Goal: Find contact information: Find contact information

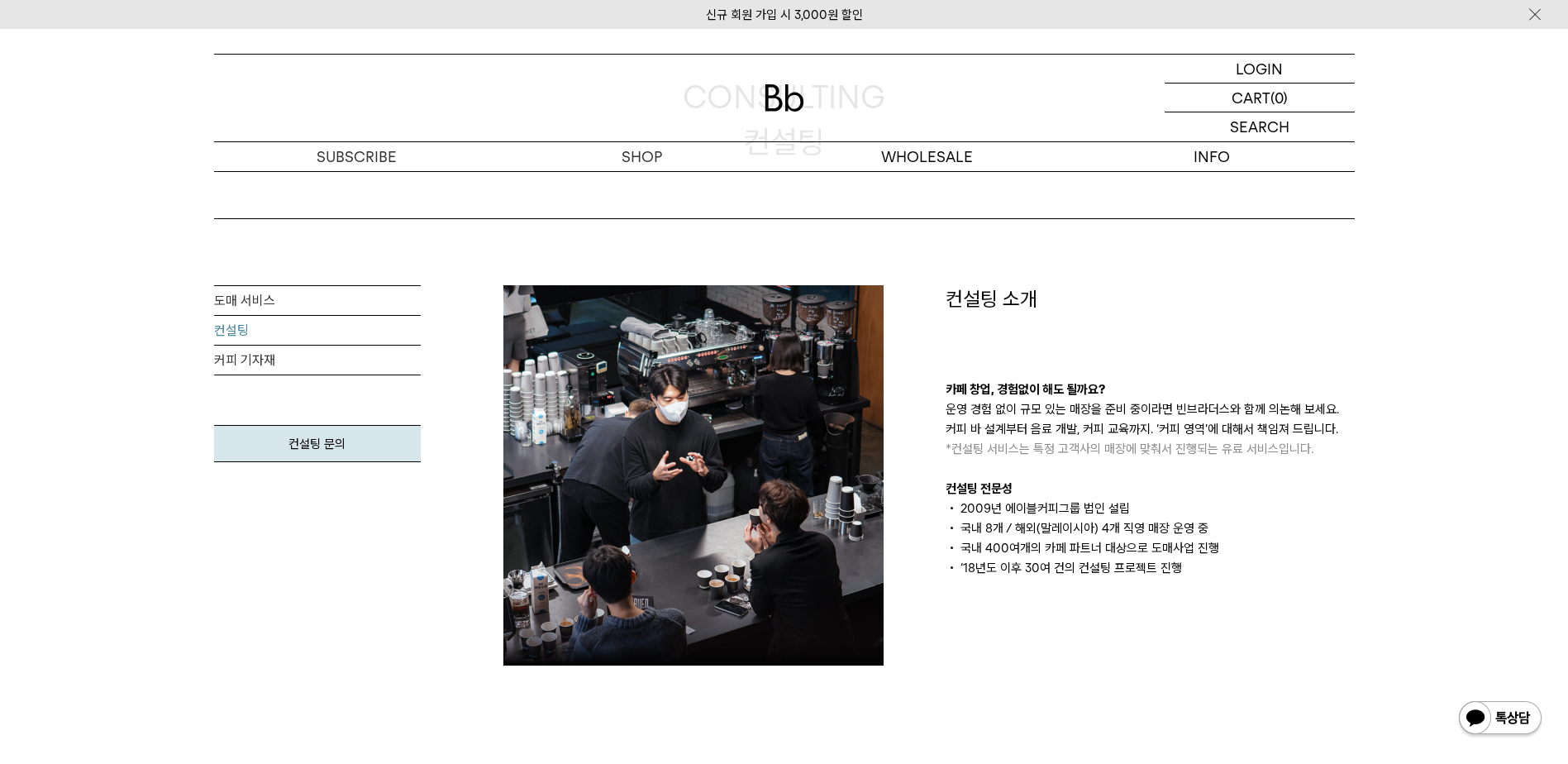
scroll to position [248, 0]
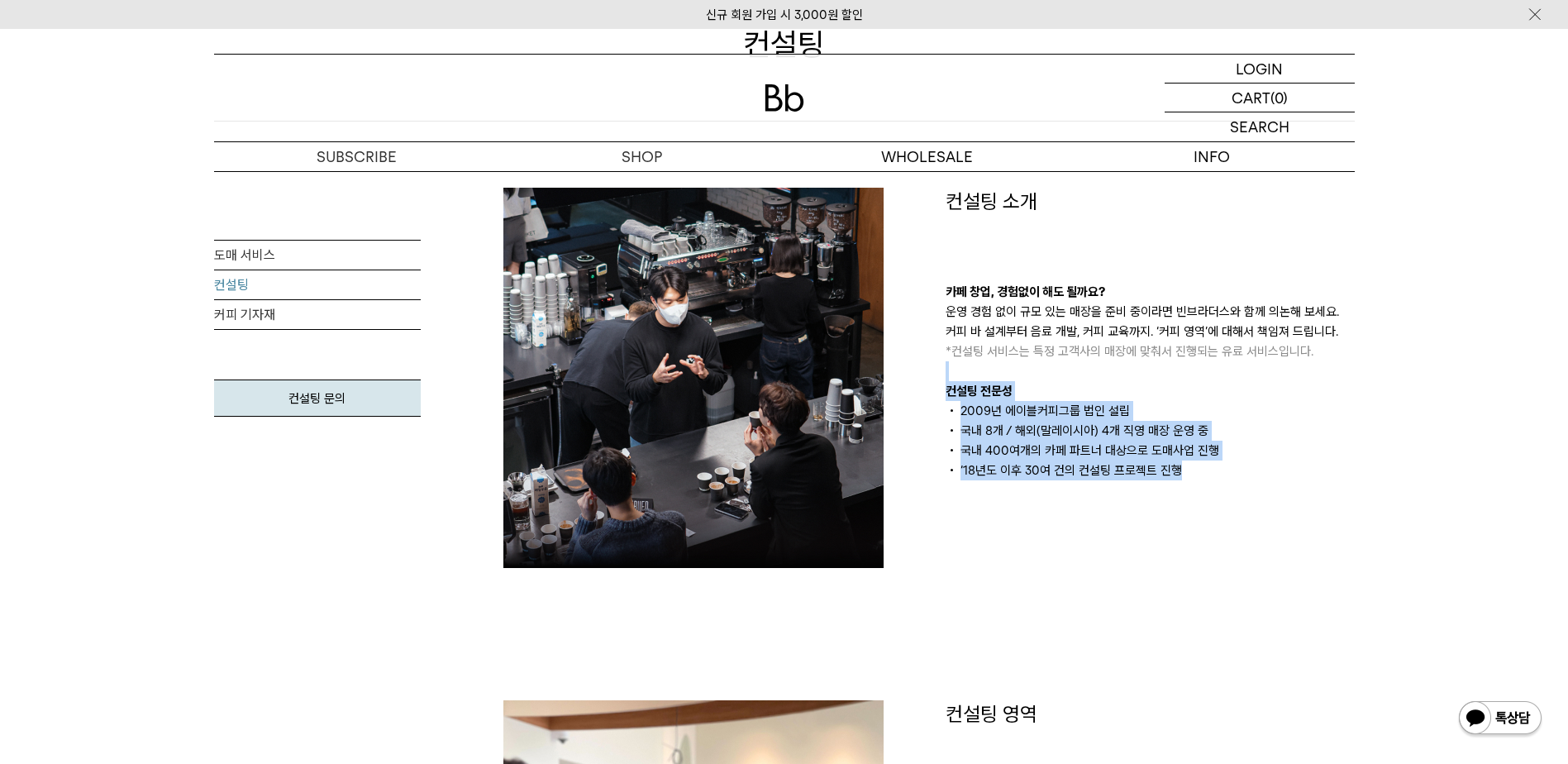
drag, startPoint x: 1188, startPoint y: 500, endPoint x: 987, endPoint y: 327, distance: 265.2
click at [987, 328] on div "컨설팅 소개 카페 창업, 경험없이 해도 될까요? 운영 경험 없이 규모 있는 매장을 준비 중이라면 빈브라더스와 함께 의논해 보세요. 커피 바 설…" at bounding box center [1150, 378] width 443 height 380
drag, startPoint x: 987, startPoint y: 327, endPoint x: 1189, endPoint y: 422, distance: 223.2
click at [1186, 406] on li "2009년 에이블커피그룹 법인 설립" at bounding box center [1150, 411] width 409 height 20
drag, startPoint x: 1187, startPoint y: 454, endPoint x: 1129, endPoint y: 304, distance: 160.8
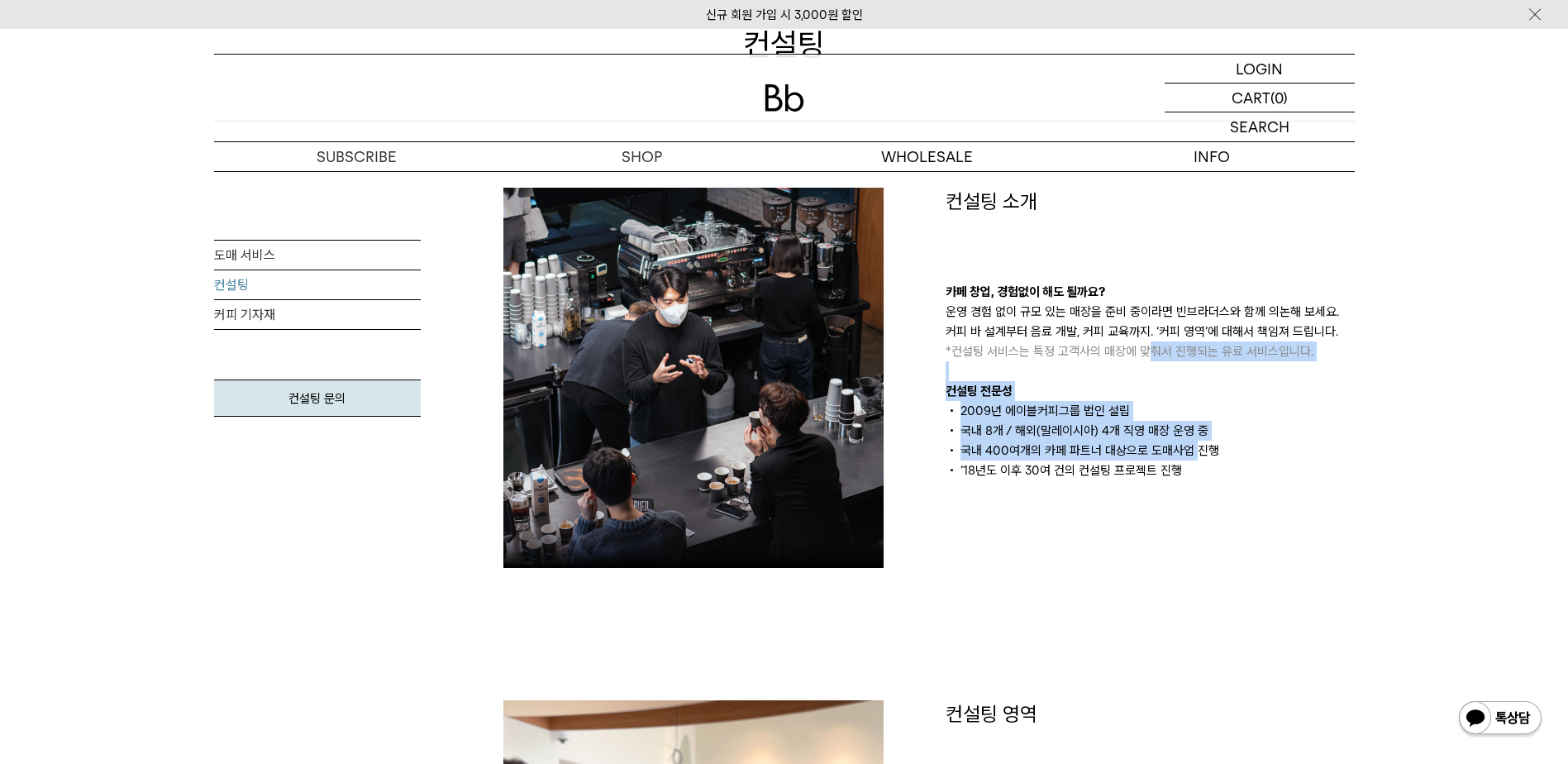
click at [1129, 304] on div "카페 창업, 경험없이 해도 될까요? 운영 경험 없이 규모 있는 매장을 준비 중이라면 빈브라더스와 함께 의논해 보세요. 커피 바 설계부터 음료 …" at bounding box center [1150, 380] width 409 height 198
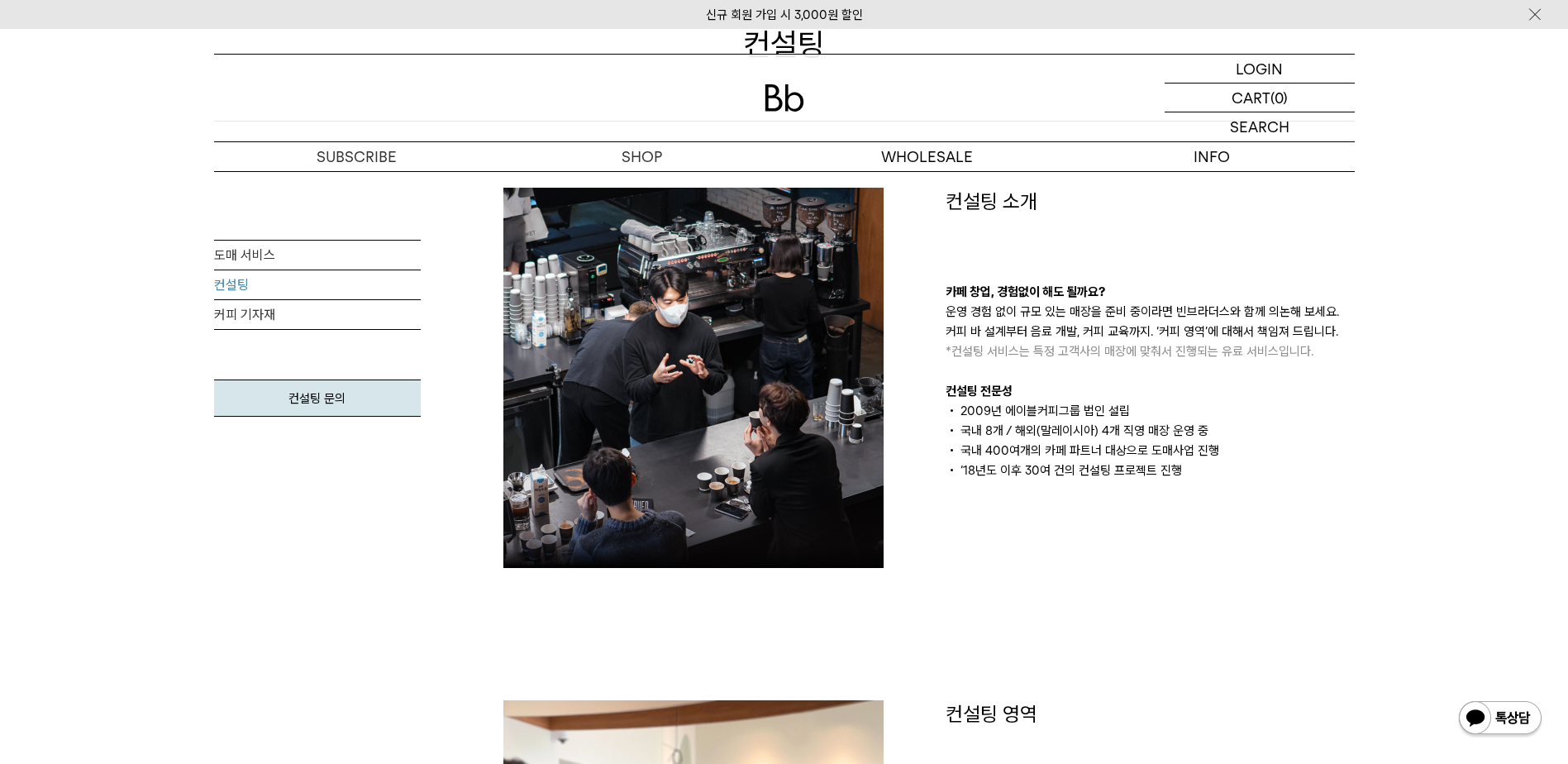
drag, startPoint x: 1129, startPoint y: 304, endPoint x: 1267, endPoint y: 471, distance: 216.6
click at [1267, 463] on li "‘18년도 이후 30여 건의 컨설팅 프로젝트 진행" at bounding box center [1150, 470] width 409 height 20
click at [1275, 505] on div "컨설팅 소개 카페 창업, 경험없이 해도 될까요? 운영 경험 없이 규모 있는 매장을 준비 중이라면 빈브라더스와 함께 의논해 보세요. 커피 바 설…" at bounding box center [1150, 378] width 443 height 380
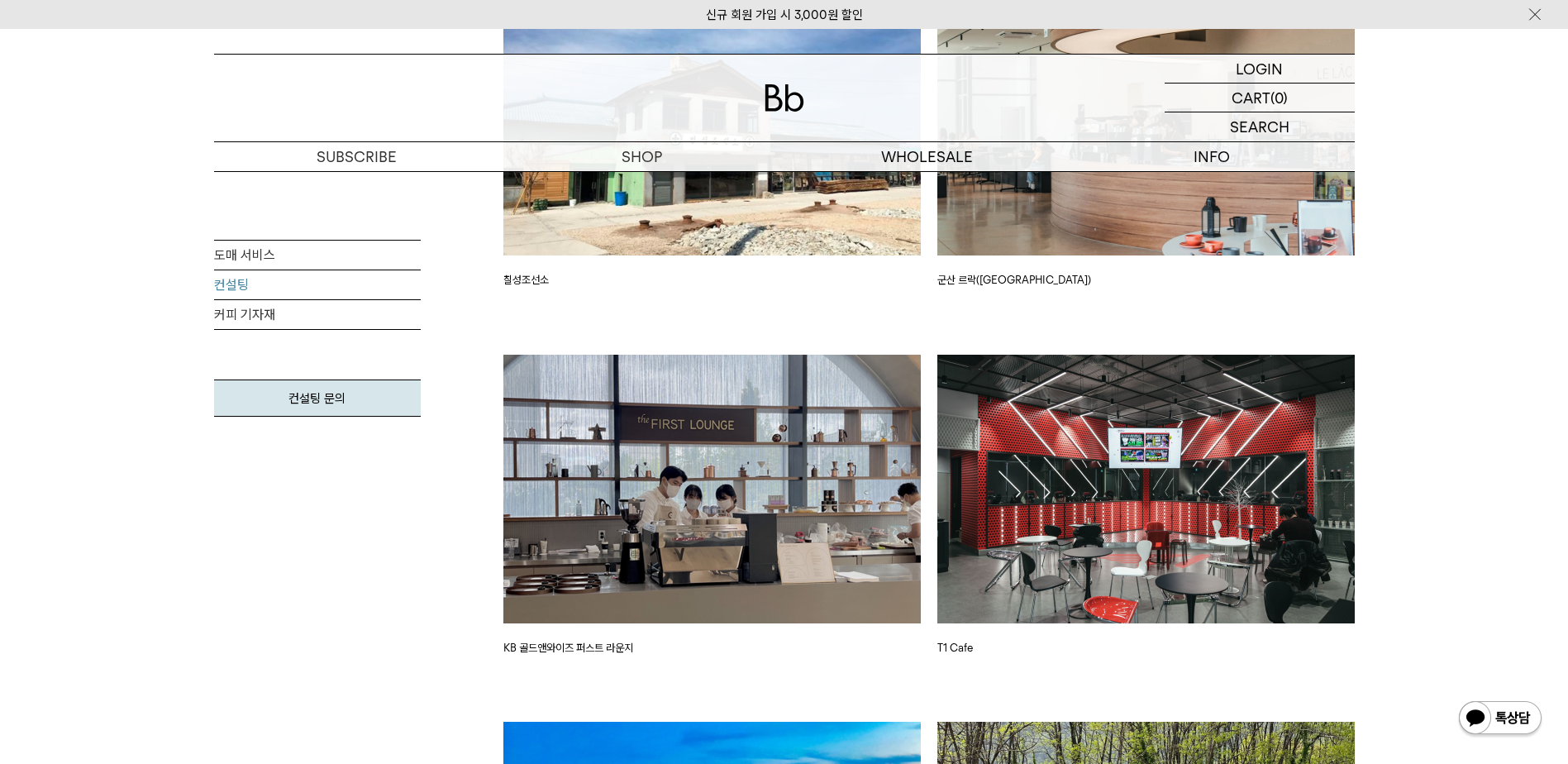
scroll to position [3389, 0]
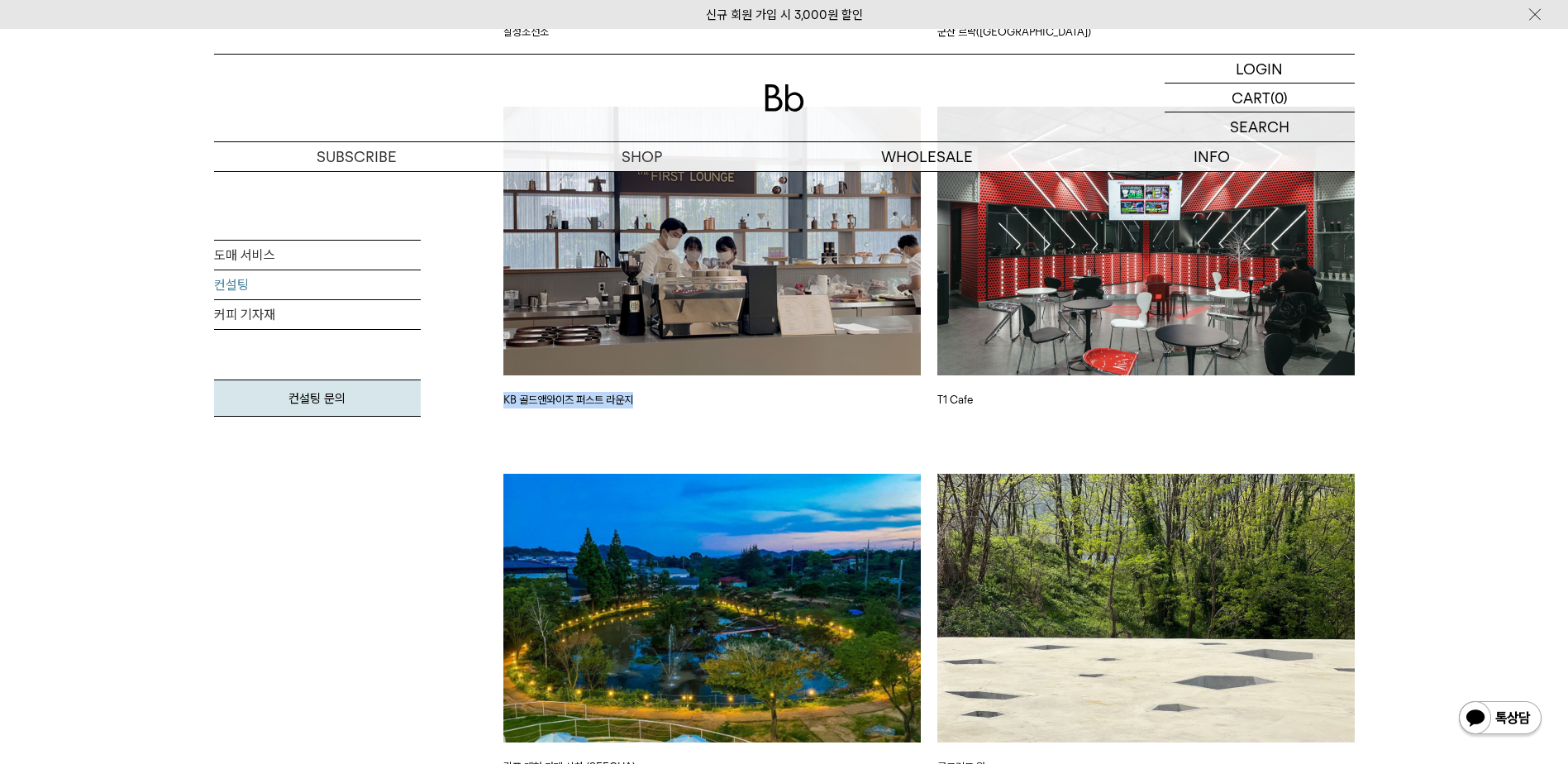
drag, startPoint x: 655, startPoint y: 409, endPoint x: 501, endPoint y: 405, distance: 154.1
click at [501, 405] on div "KB 골드앤와이즈 퍼스트 라운지" at bounding box center [712, 290] width 434 height 368
drag, startPoint x: 501, startPoint y: 405, endPoint x: 715, endPoint y: 404, distance: 214.0
click at [744, 419] on div "KB 골드앤와이즈 퍼스트 라운지" at bounding box center [712, 290] width 434 height 368
drag, startPoint x: 664, startPoint y: 392, endPoint x: 491, endPoint y: 404, distance: 173.4
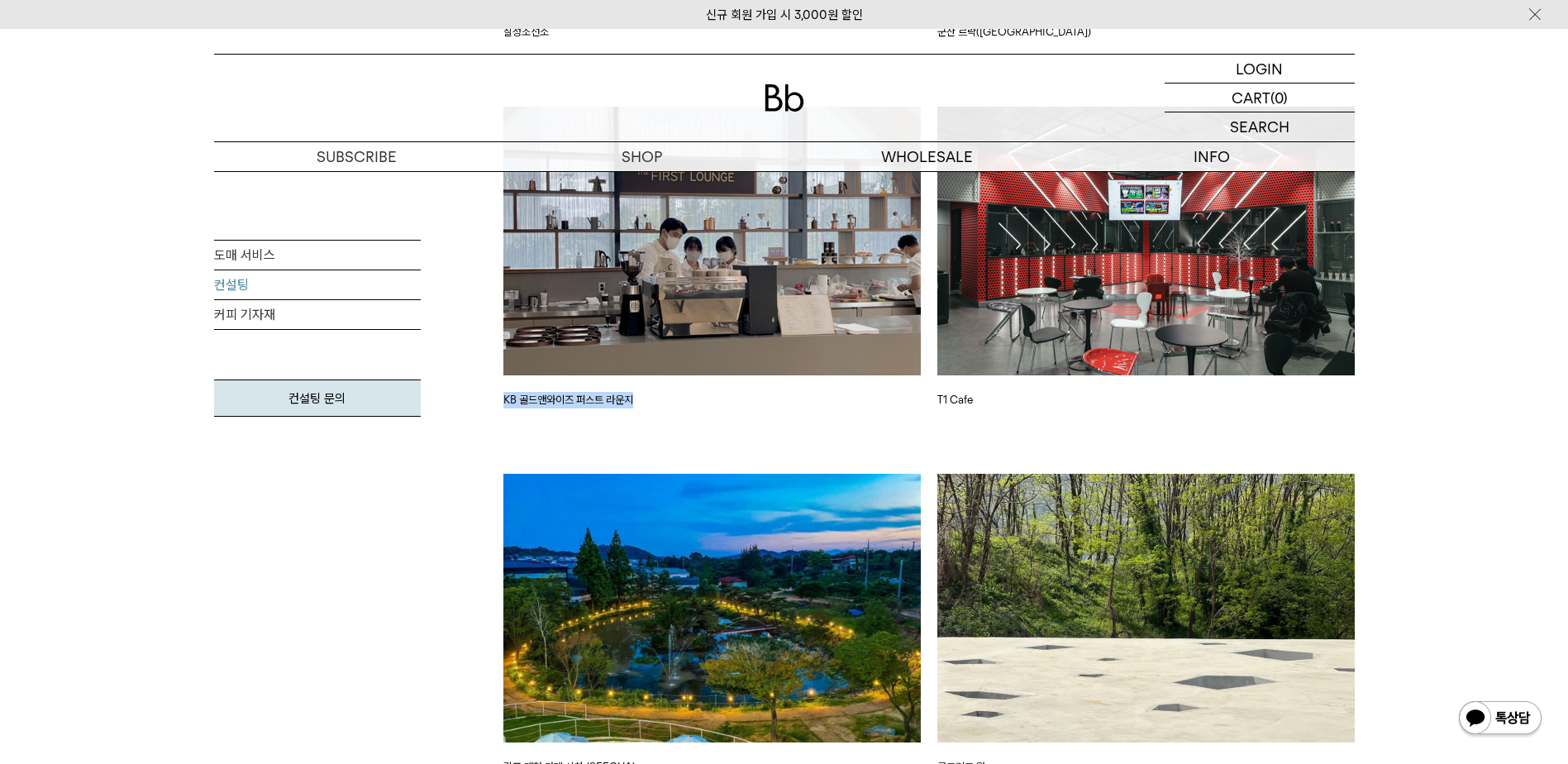
drag, startPoint x: 491, startPoint y: 404, endPoint x: 1079, endPoint y: 403, distance: 588.0
click at [1079, 403] on p "T1 Cafe" at bounding box center [1146, 399] width 418 height 16
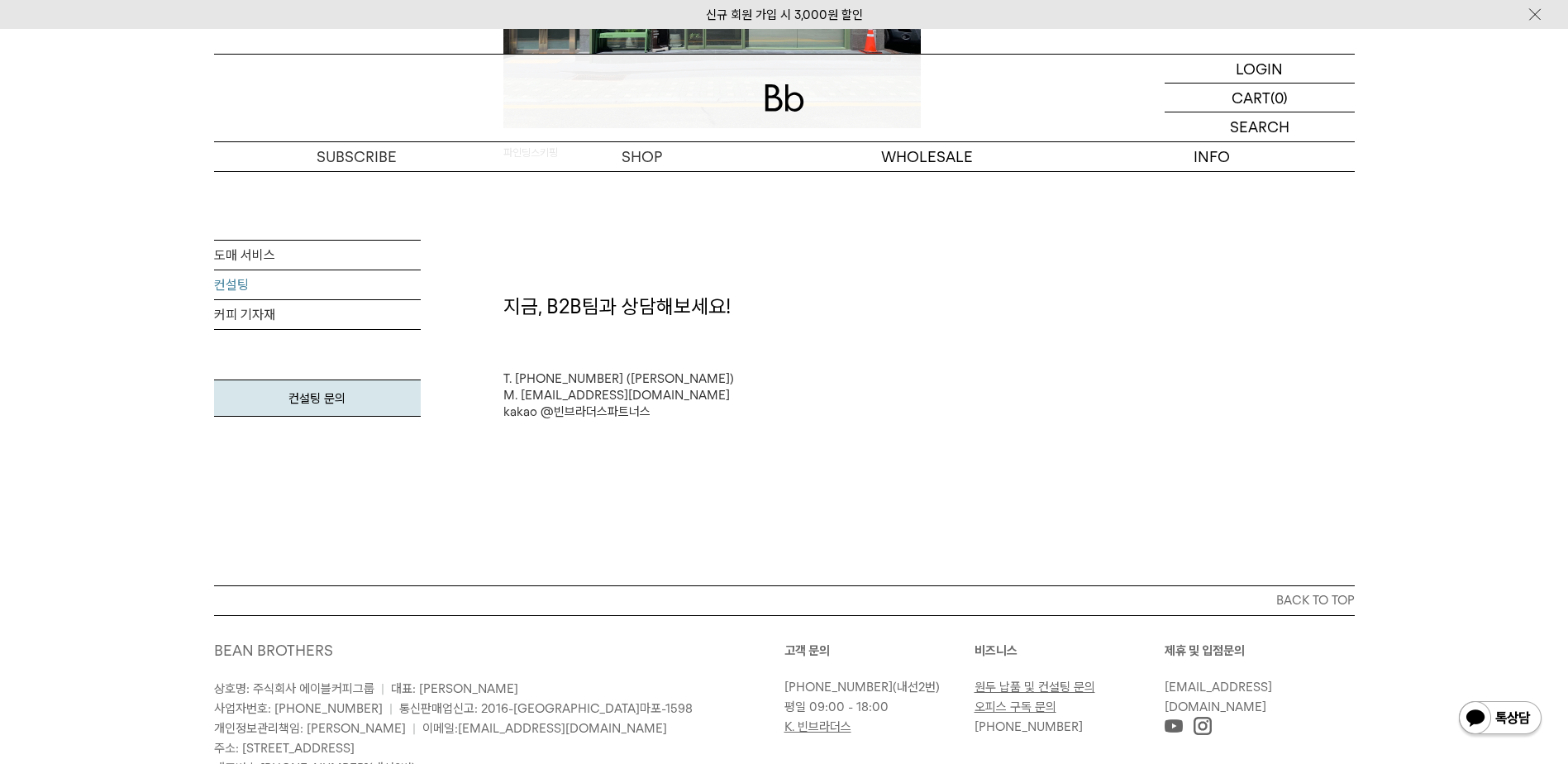
scroll to position [4381, 0]
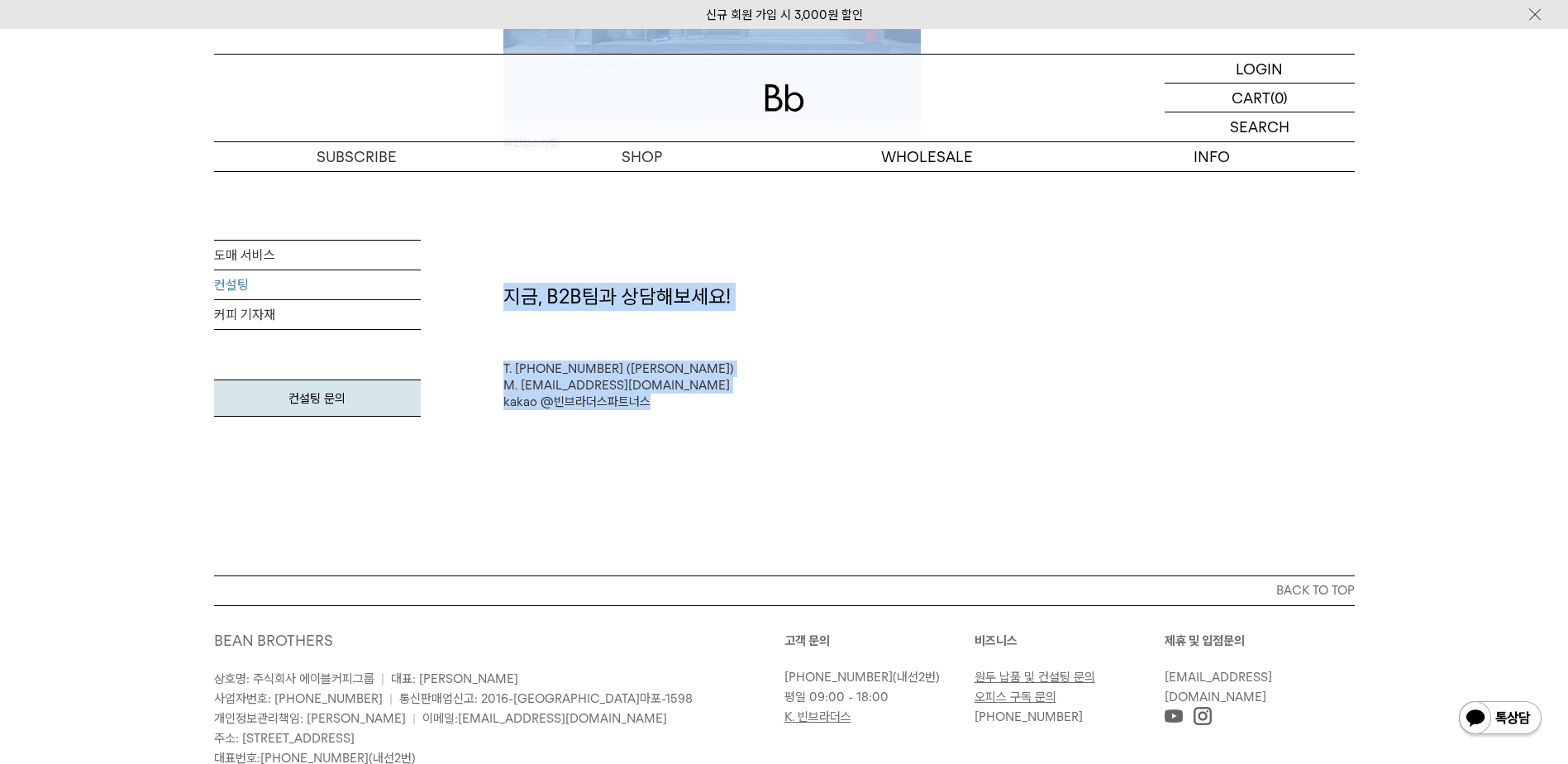
drag, startPoint x: 679, startPoint y: 419, endPoint x: 436, endPoint y: 305, distance: 268.4
drag, startPoint x: 436, startPoint y: 305, endPoint x: 788, endPoint y: 419, distance: 370.0
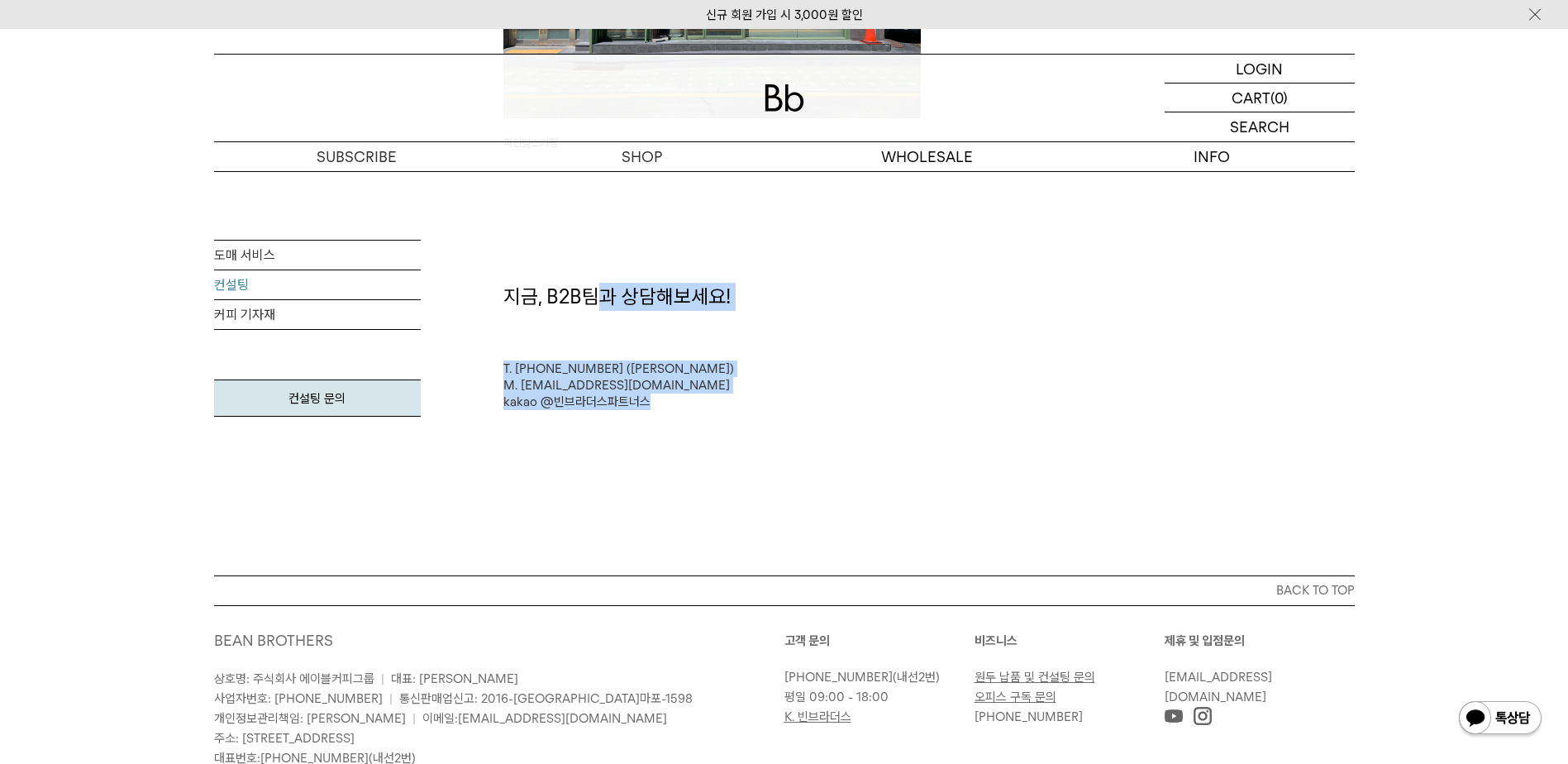
drag, startPoint x: 724, startPoint y: 440, endPoint x: 588, endPoint y: 272, distance: 216.1
drag, startPoint x: 588, startPoint y: 272, endPoint x: 866, endPoint y: 377, distance: 297.2
click at [866, 377] on div "T. [PHONE_NUMBER] ([PERSON_NAME] 매니저) M. [EMAIL_ADDRESS][DOMAIN_NAME] kakao @빈브…" at bounding box center [929, 385] width 852 height 49
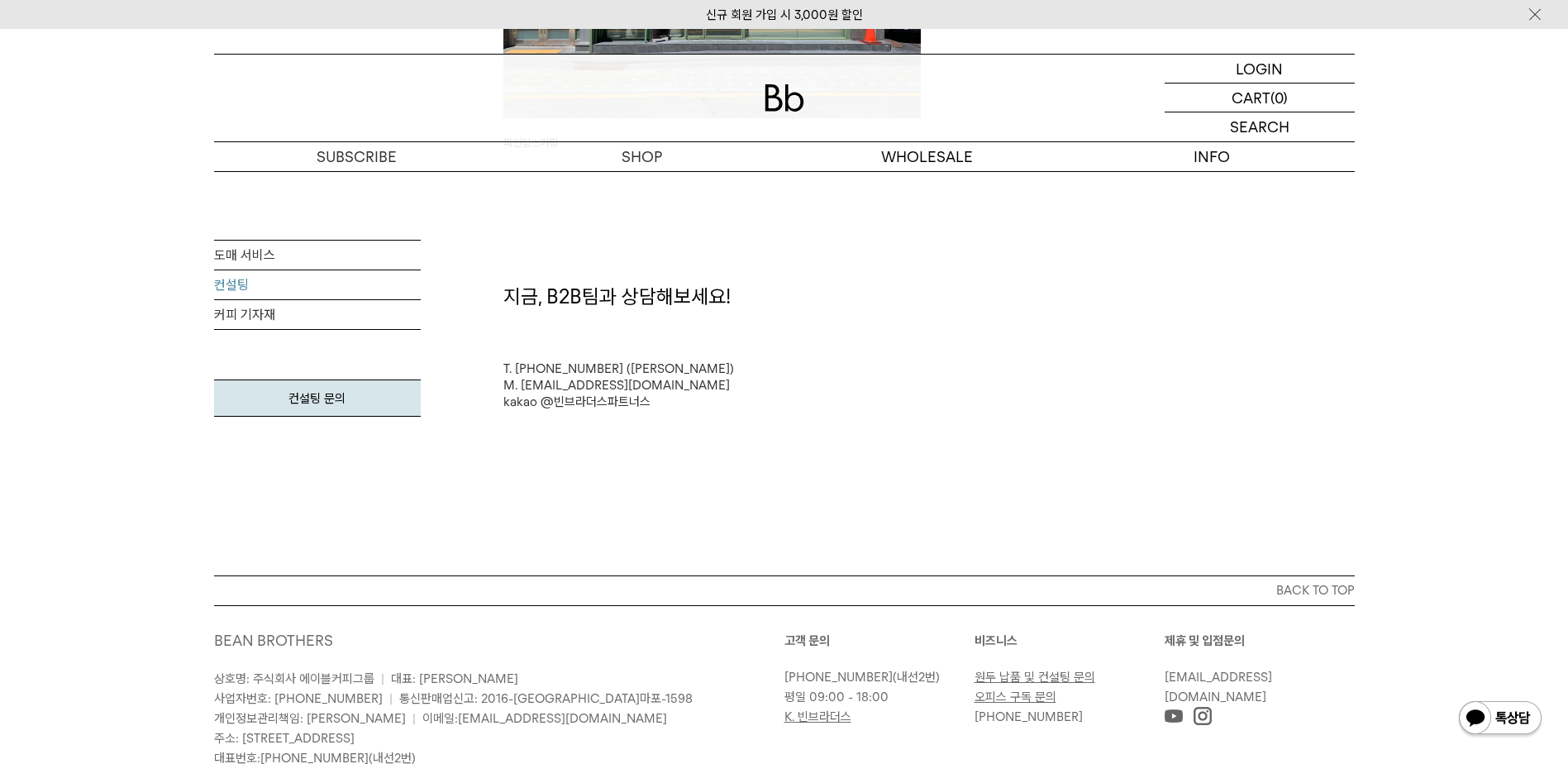
scroll to position [4508, 0]
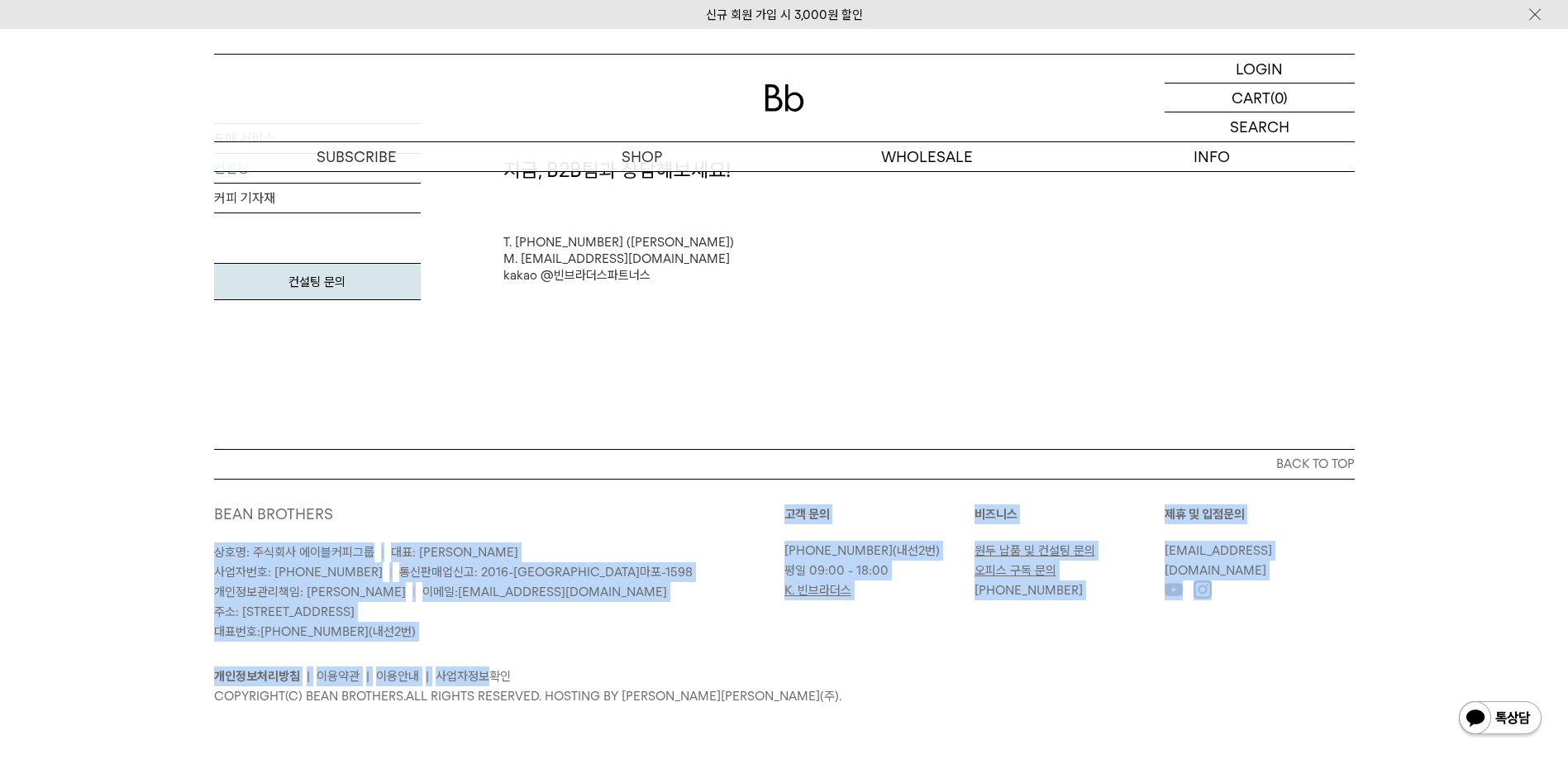
drag, startPoint x: 487, startPoint y: 650, endPoint x: 208, endPoint y: 550, distance: 296.4
click at [208, 550] on div "BACK TO TOP BEAN BROTHERS 상호명: 주식회사 에이블커피그룹 | 대표: [PERSON_NAME] 사업자번호: [PHONE_N…" at bounding box center [785, 589] width 1190 height 282
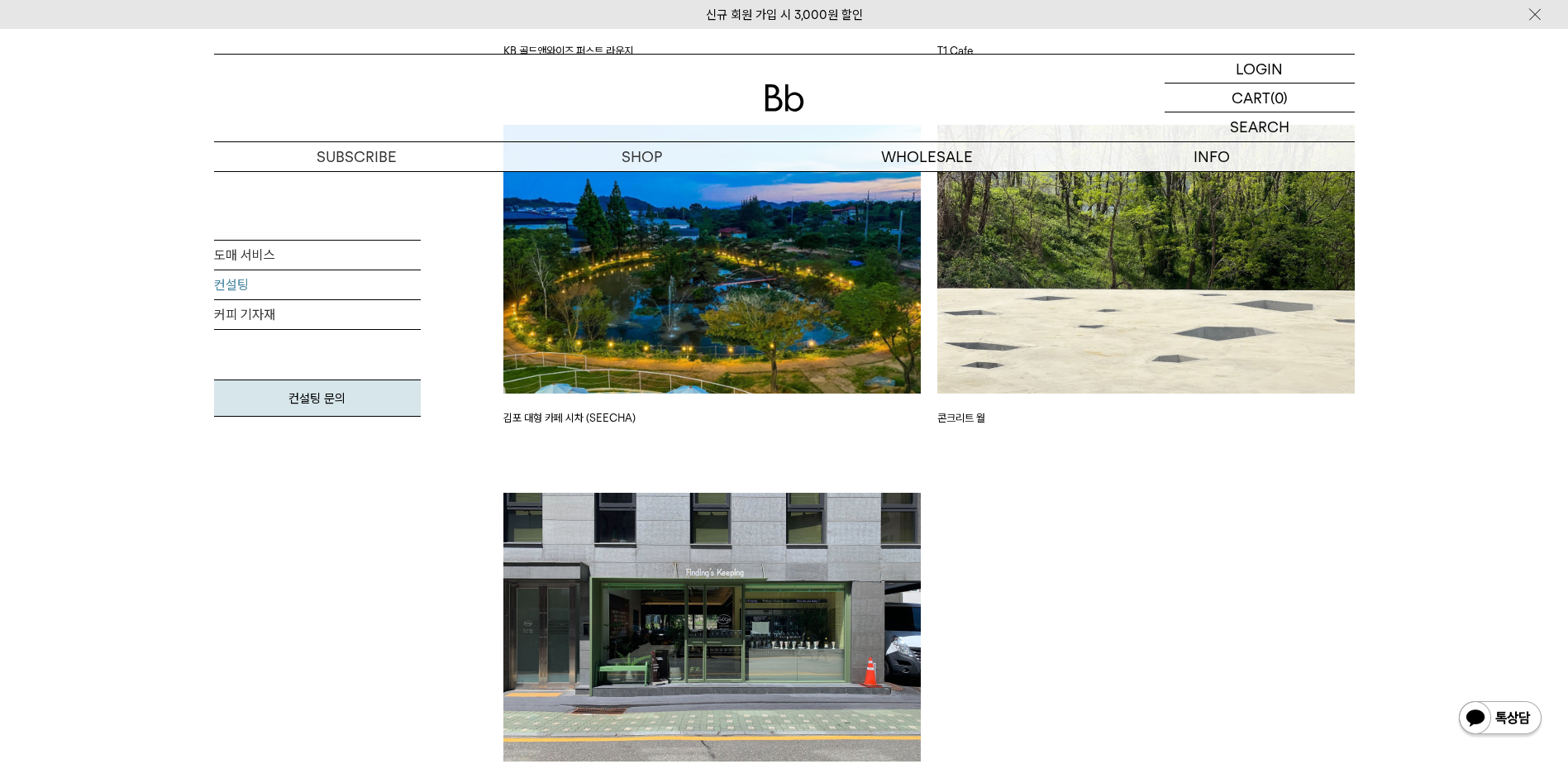
scroll to position [3516, 0]
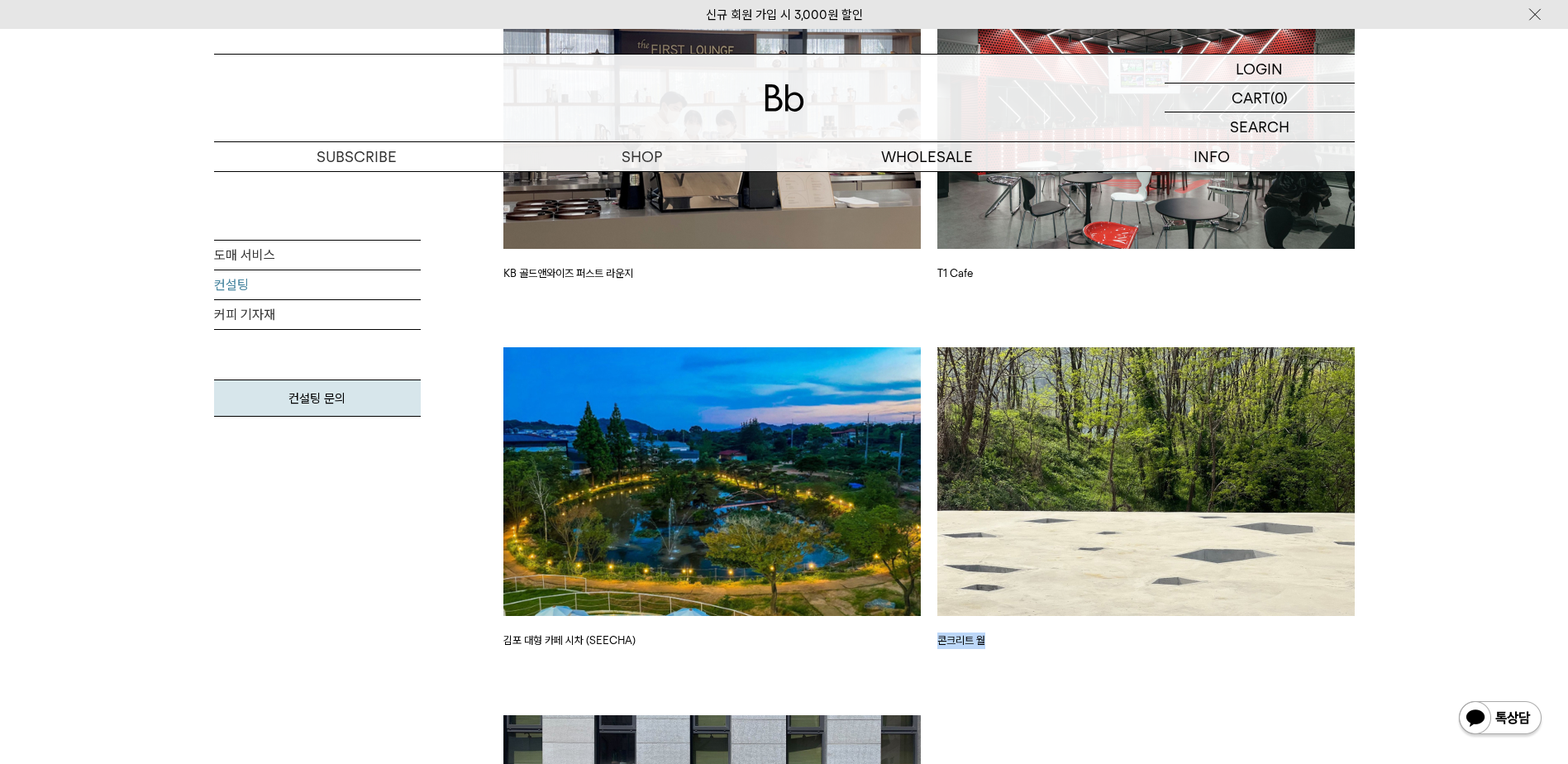
drag, startPoint x: 995, startPoint y: 643, endPoint x: 937, endPoint y: 633, distance: 58.9
click at [937, 633] on p "콘크리트 월" at bounding box center [1146, 640] width 418 height 16
drag, startPoint x: 937, startPoint y: 633, endPoint x: 510, endPoint y: 643, distance: 427.1
click at [510, 643] on p "김포 대형 카페 시차 (SEECHA)" at bounding box center [712, 640] width 418 height 16
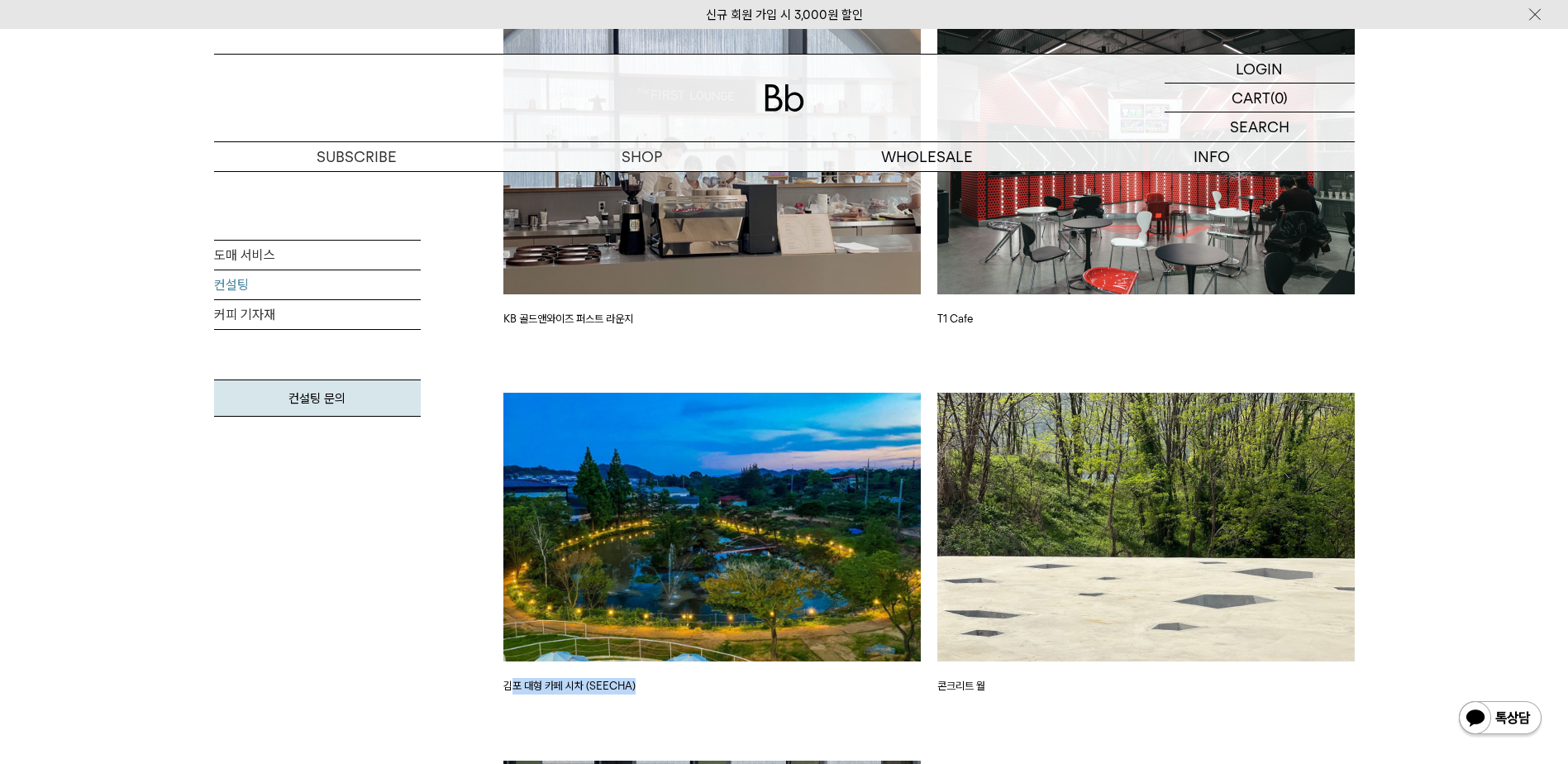
scroll to position [3433, 0]
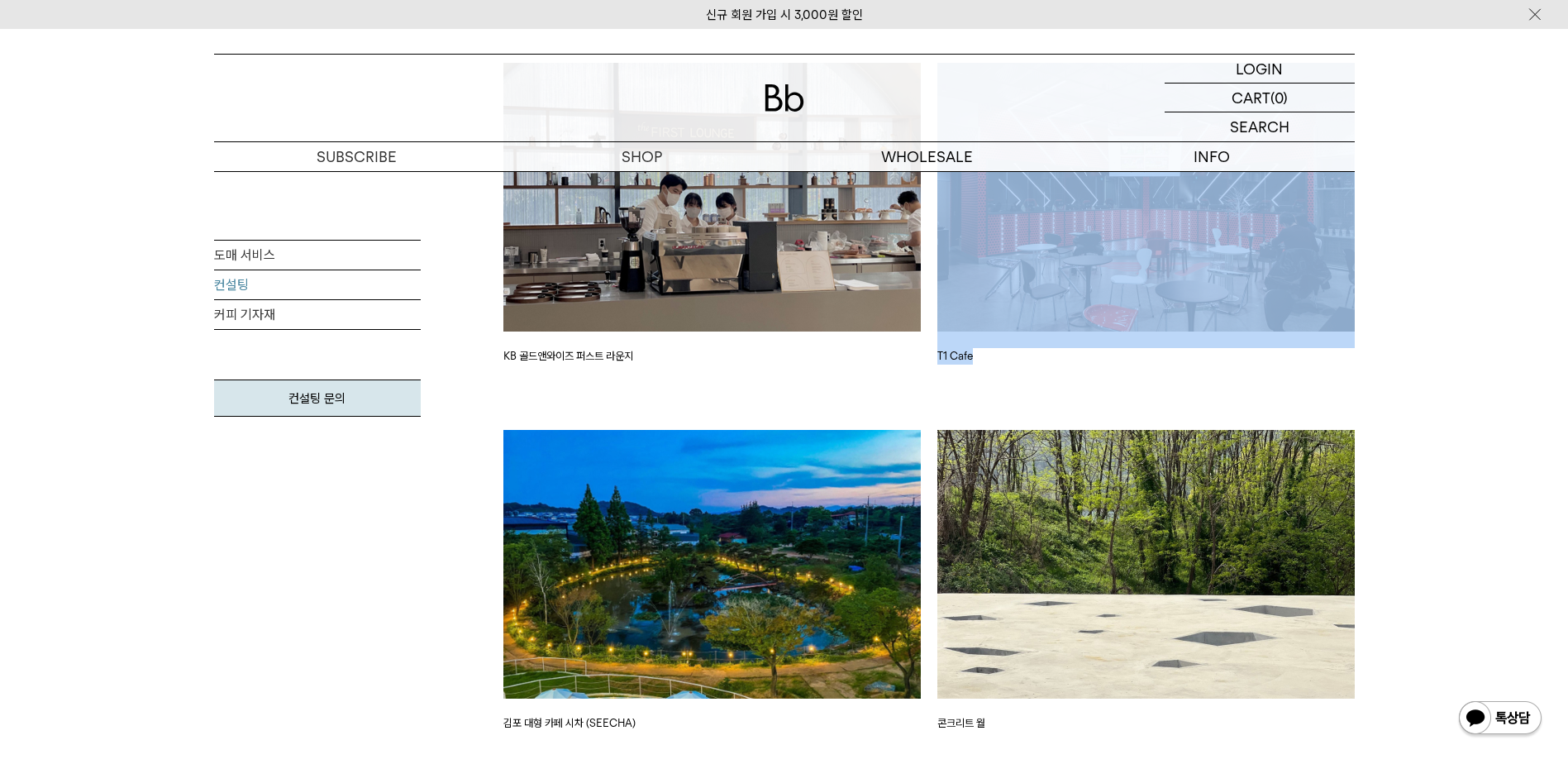
drag, startPoint x: 1035, startPoint y: 351, endPoint x: 901, endPoint y: 355, distance: 134.1
drag, startPoint x: 901, startPoint y: 355, endPoint x: 1319, endPoint y: 399, distance: 420.3
click at [1298, 385] on div "T1 Cafe" at bounding box center [1146, 247] width 434 height 368
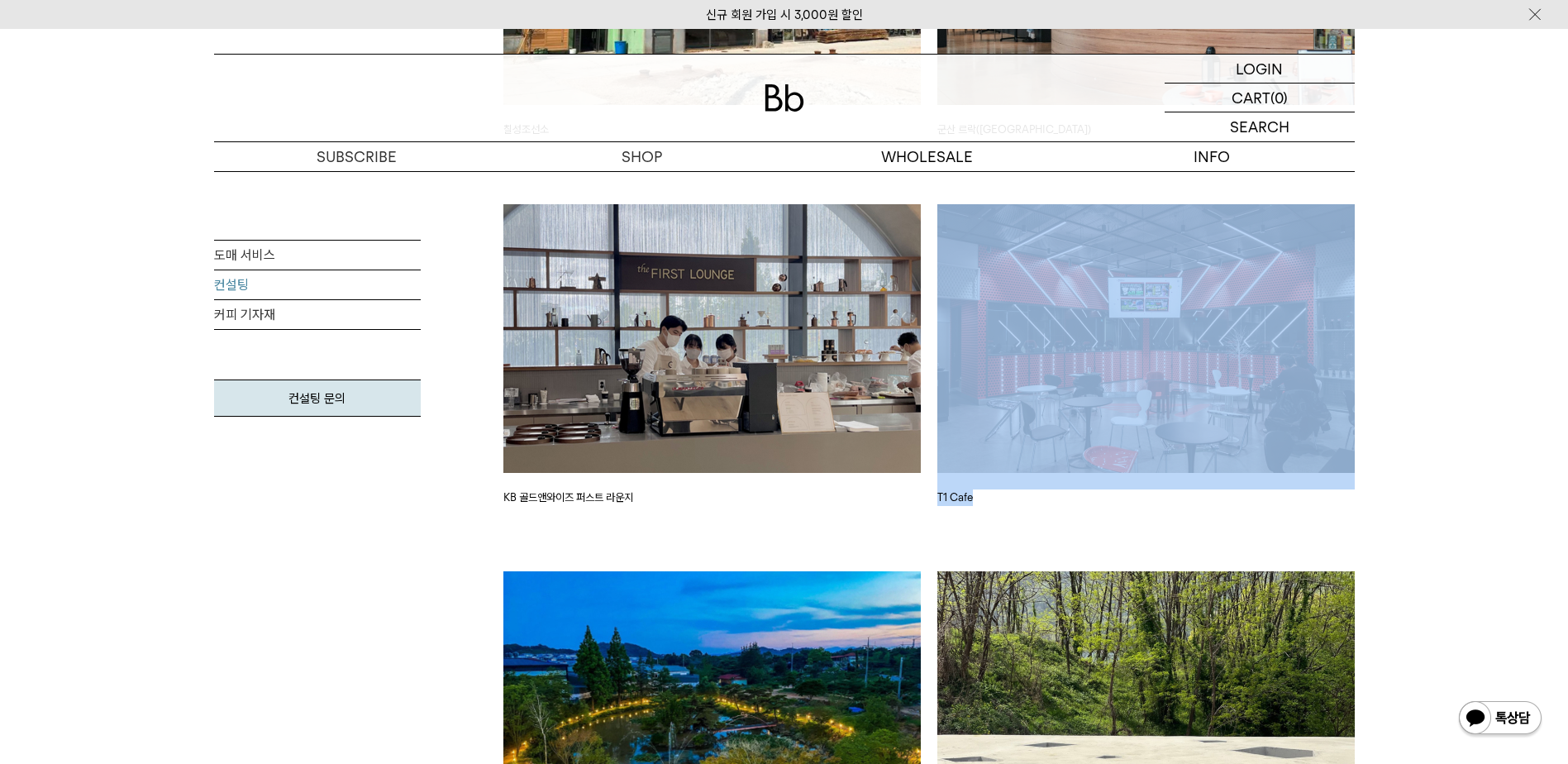
scroll to position [3020, 0]
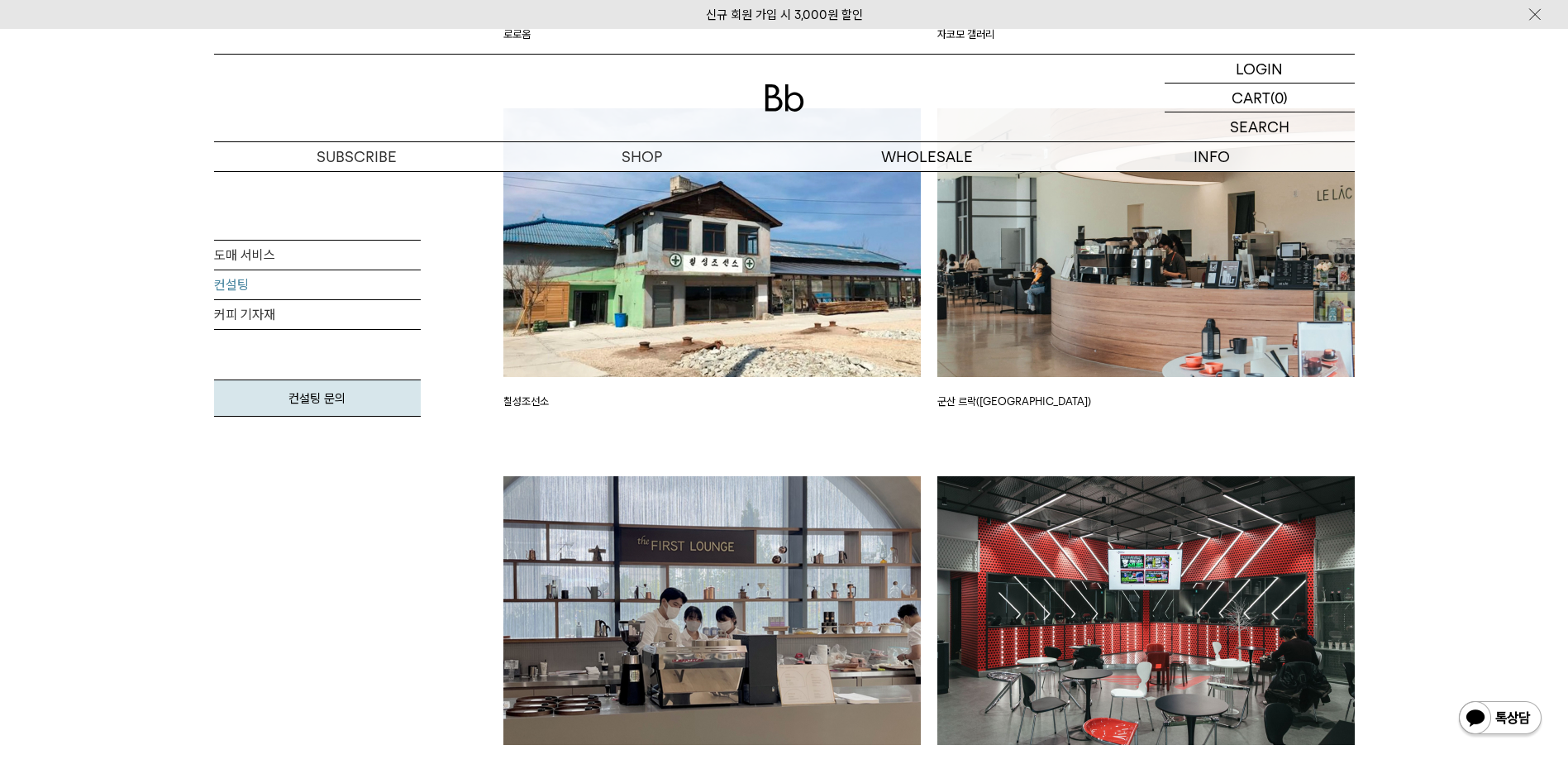
click at [727, 454] on div "칠성조선소" at bounding box center [712, 292] width 434 height 368
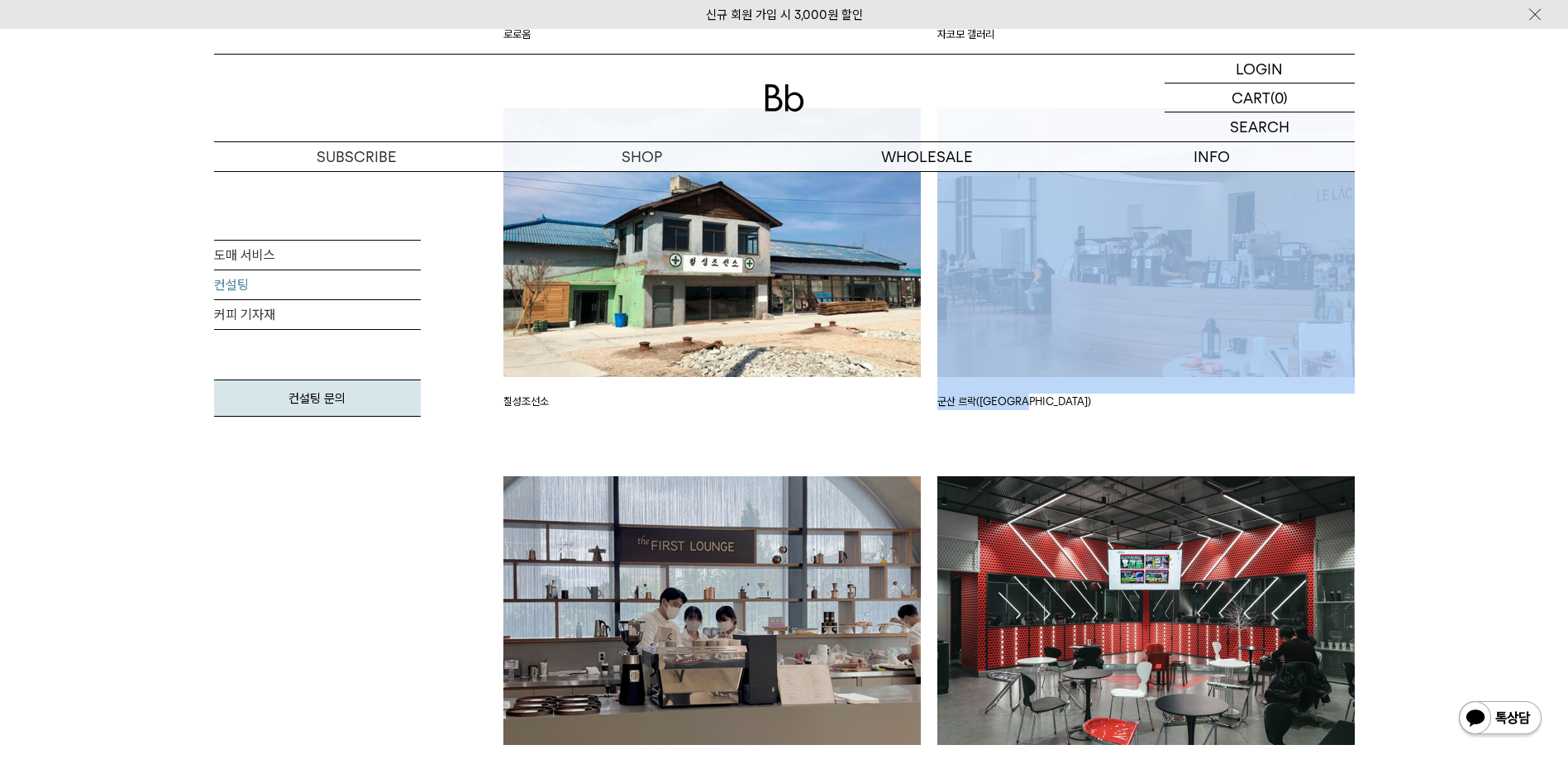
drag, startPoint x: 1072, startPoint y: 406, endPoint x: 917, endPoint y: 392, distance: 155.6
click at [917, 392] on div "컨설팅 프로젝트 [GEOGRAPHIC_DATA] 합천 BMW 모터라드 카페 [GEOGRAPHIC_DATA] 합천 BMW 모터라드 카페" at bounding box center [930, 266] width 868 height 2625
drag, startPoint x: 917, startPoint y: 392, endPoint x: 797, endPoint y: 444, distance: 130.8
click at [787, 437] on div "칠성조선소" at bounding box center [712, 292] width 434 height 368
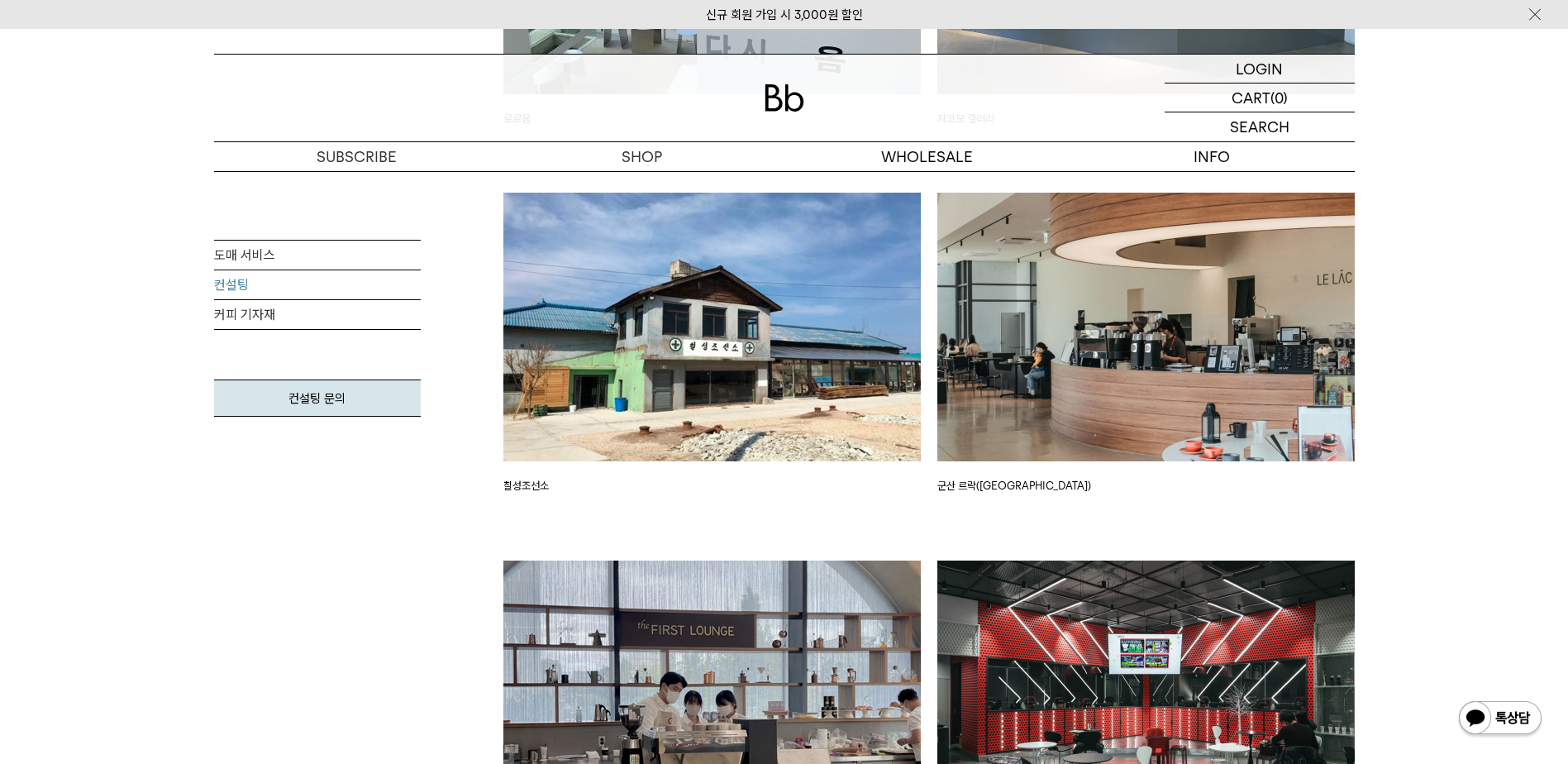
scroll to position [2689, 0]
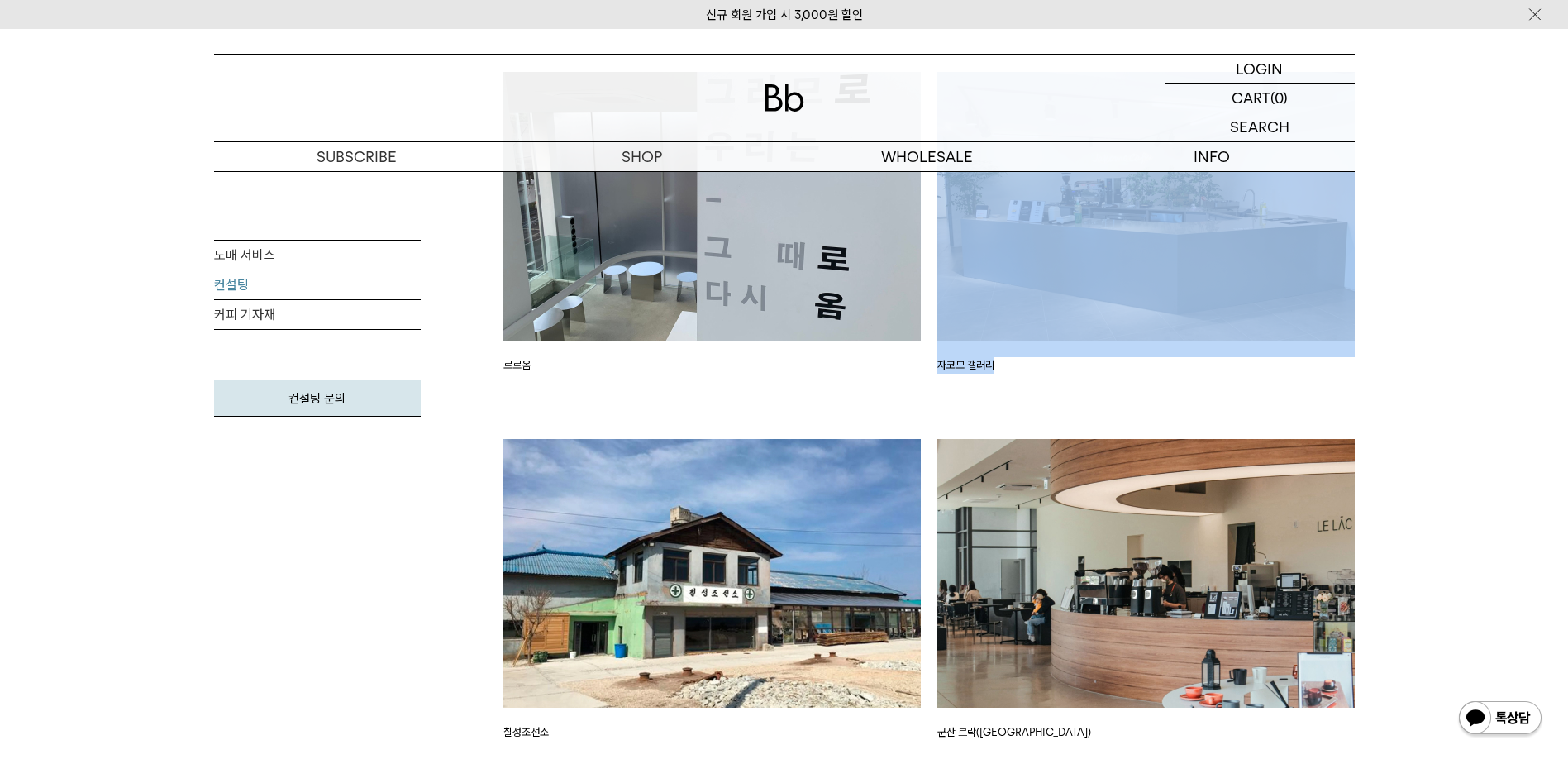
drag, startPoint x: 1017, startPoint y: 365, endPoint x: 926, endPoint y: 366, distance: 91.0
click at [926, 366] on div "컨설팅 프로젝트 [GEOGRAPHIC_DATA] 합천 BMW 모터라드 카페 [GEOGRAPHIC_DATA] 합천 BMW 모터라드 카페" at bounding box center [930, 597] width 868 height 2625
drag, startPoint x: 926, startPoint y: 366, endPoint x: 1109, endPoint y: 380, distance: 183.5
click at [1109, 379] on div "자코모 갤러리" at bounding box center [1146, 256] width 434 height 368
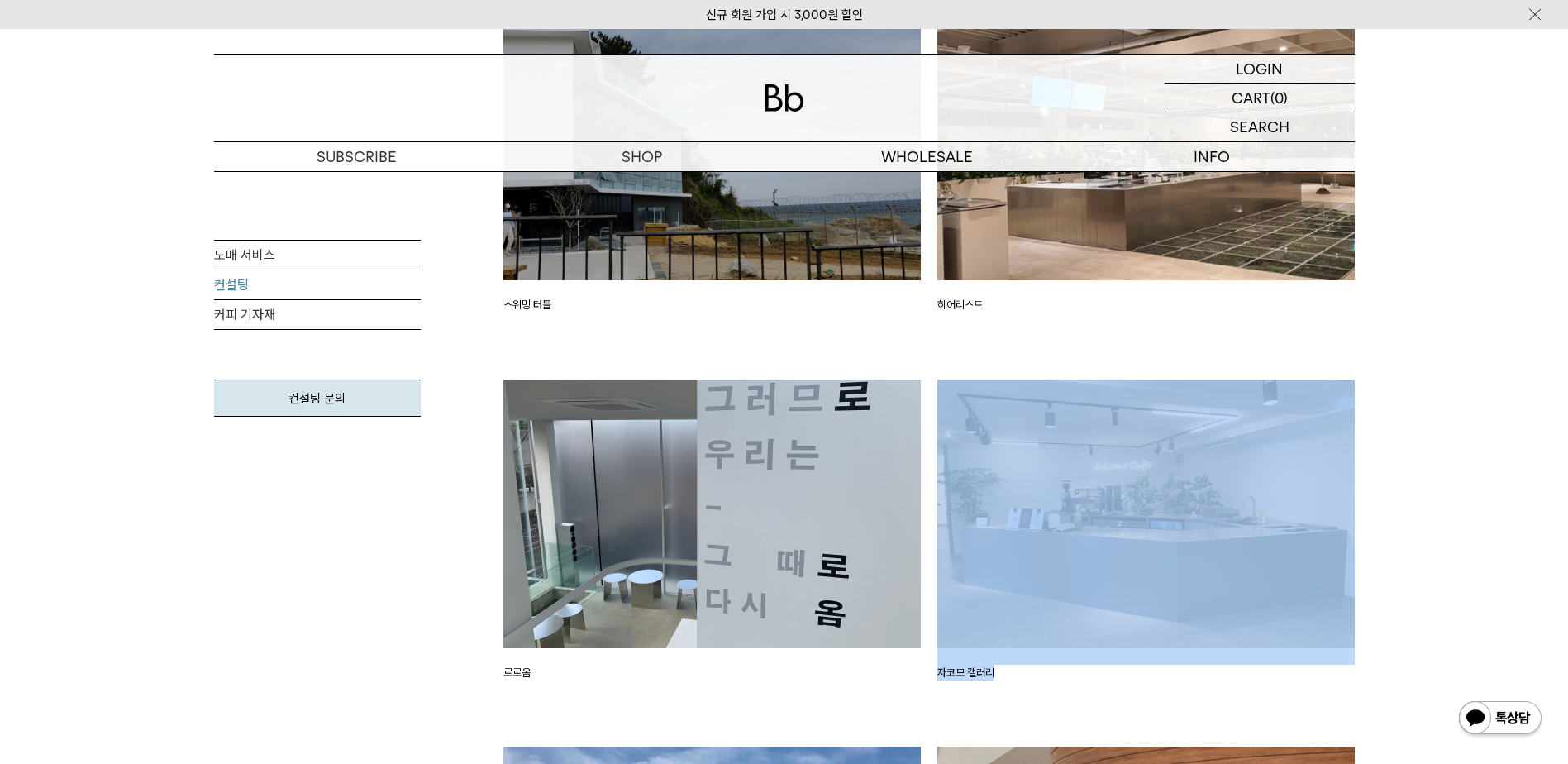
scroll to position [2359, 0]
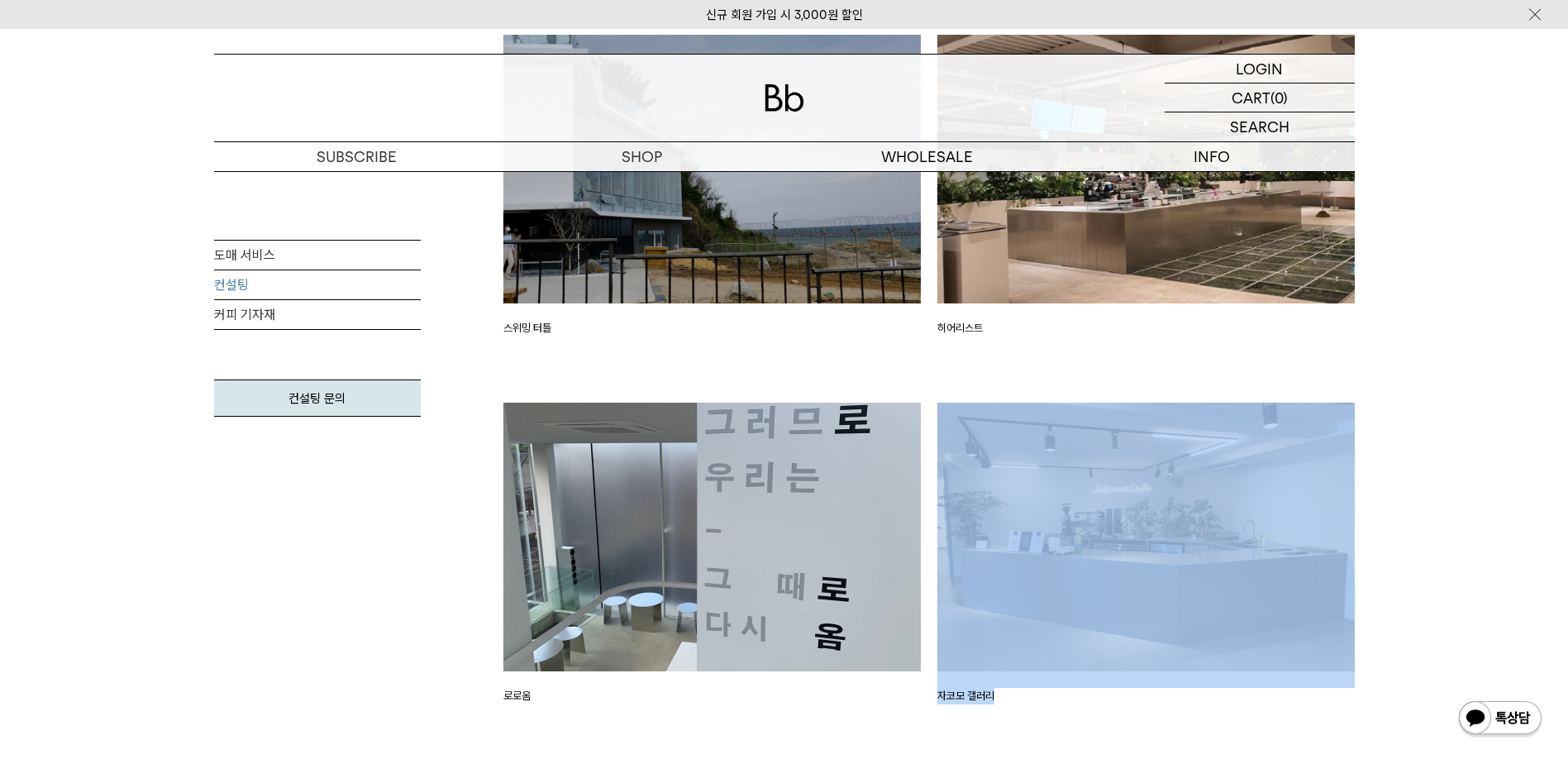
click at [1439, 460] on div "도매 서비스 컨설팅 커피 기자재 컨설팅 문의 컨설팅 소개 카페 창업, 경험없이 해도 될까요?" at bounding box center [784, 305] width 1568 height 4587
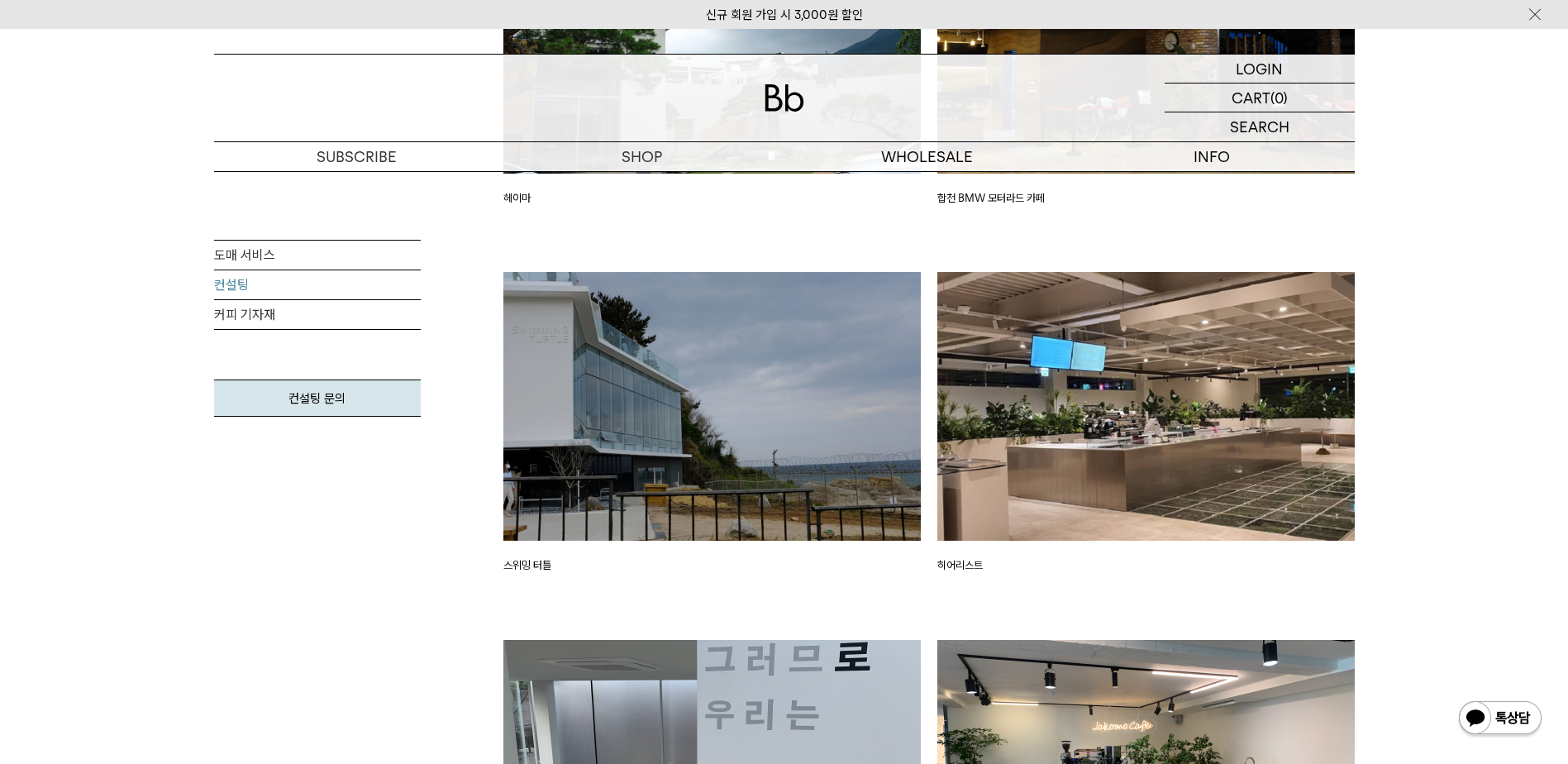
scroll to position [2028, 0]
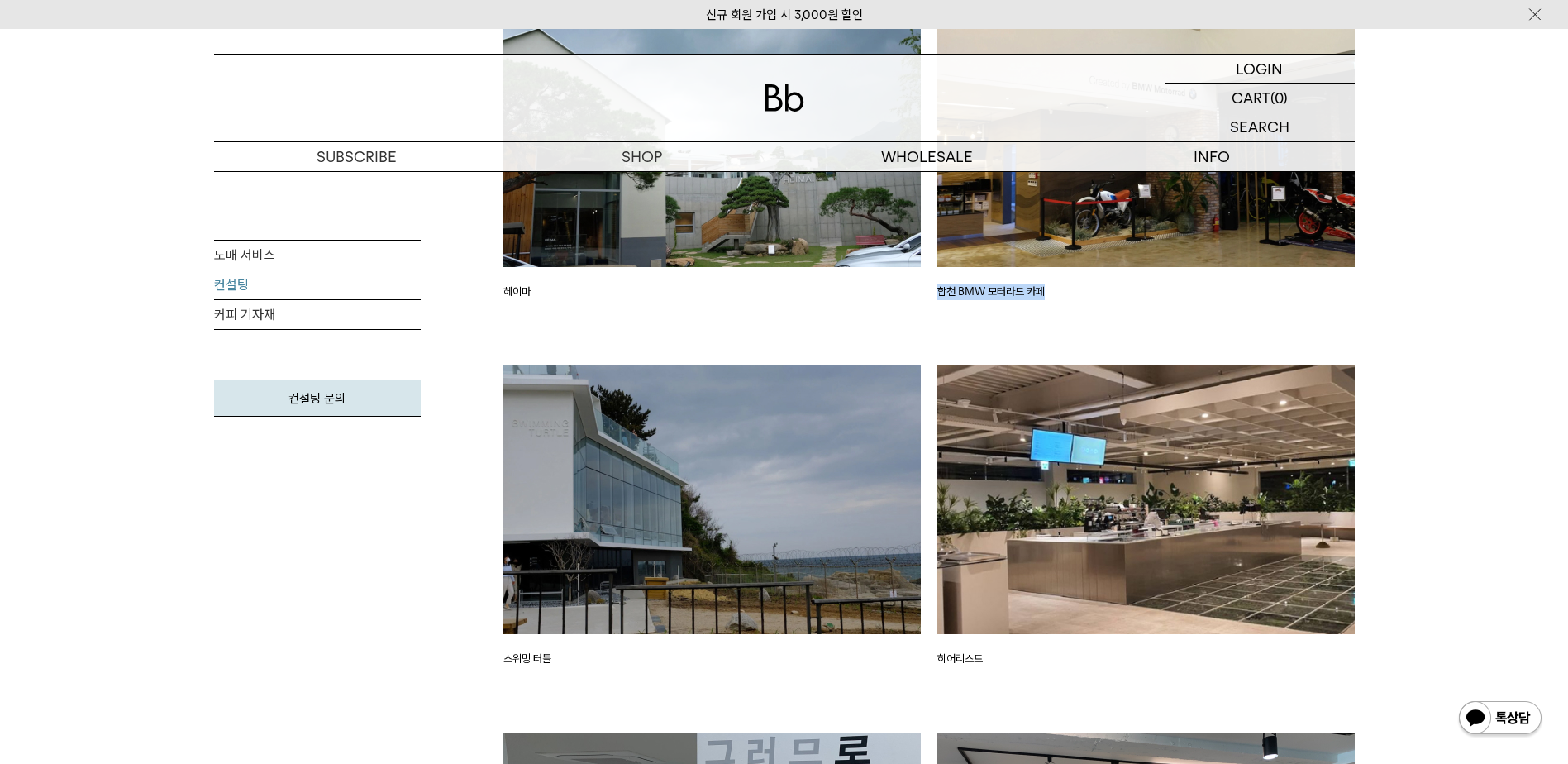
drag, startPoint x: 1008, startPoint y: 288, endPoint x: 932, endPoint y: 283, distance: 76.2
click at [932, 283] on div "합천 BMW 모터라드 카페" at bounding box center [1146, 182] width 434 height 368
drag, startPoint x: 932, startPoint y: 283, endPoint x: 1081, endPoint y: 335, distance: 157.8
click at [1081, 335] on div "합천 BMW 모터라드 카페" at bounding box center [1146, 182] width 434 height 368
drag, startPoint x: 1080, startPoint y: 282, endPoint x: 903, endPoint y: 284, distance: 177.0
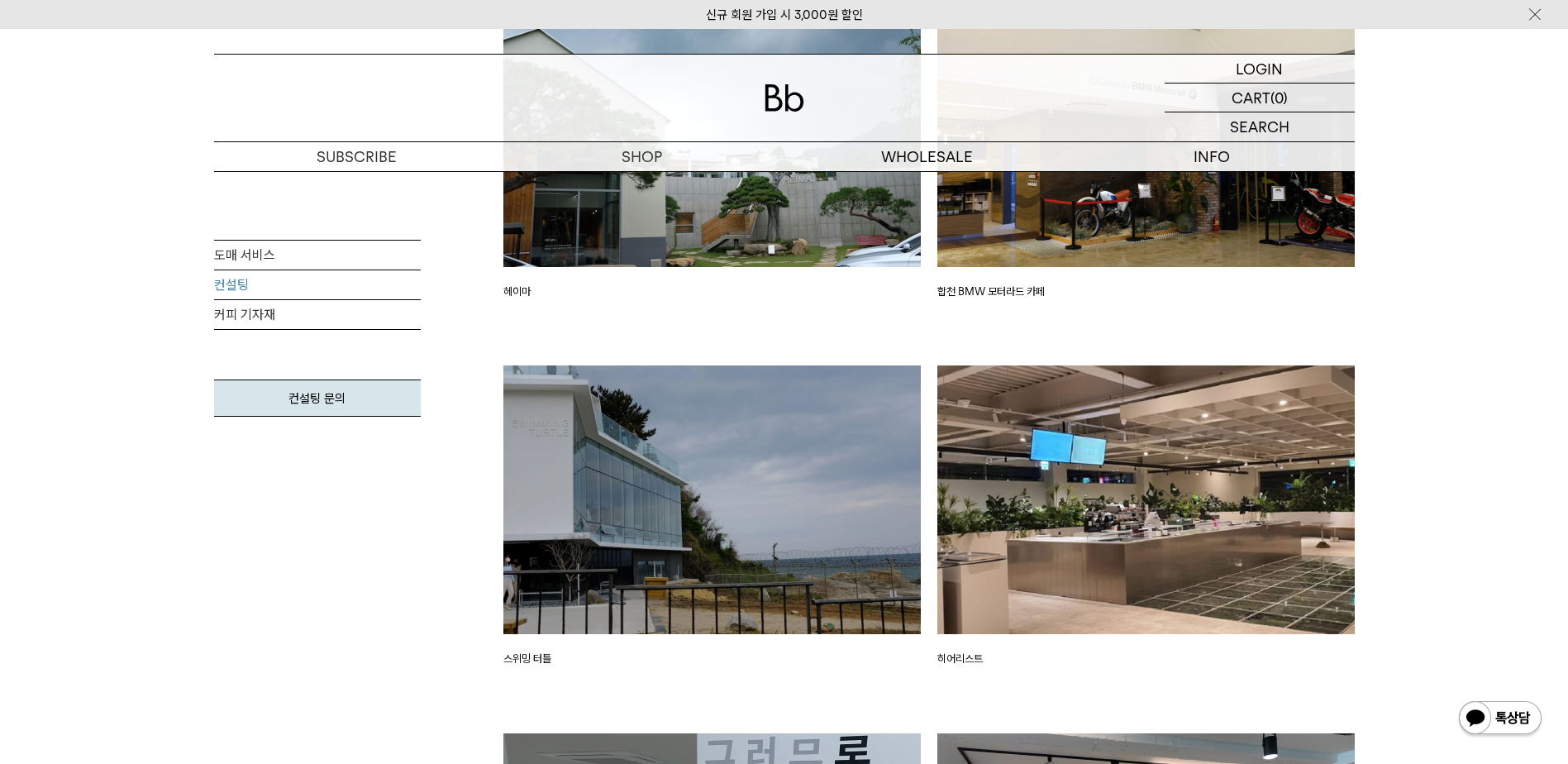
click at [1092, 311] on div "합천 BMW 모터라드 카페" at bounding box center [1146, 182] width 434 height 368
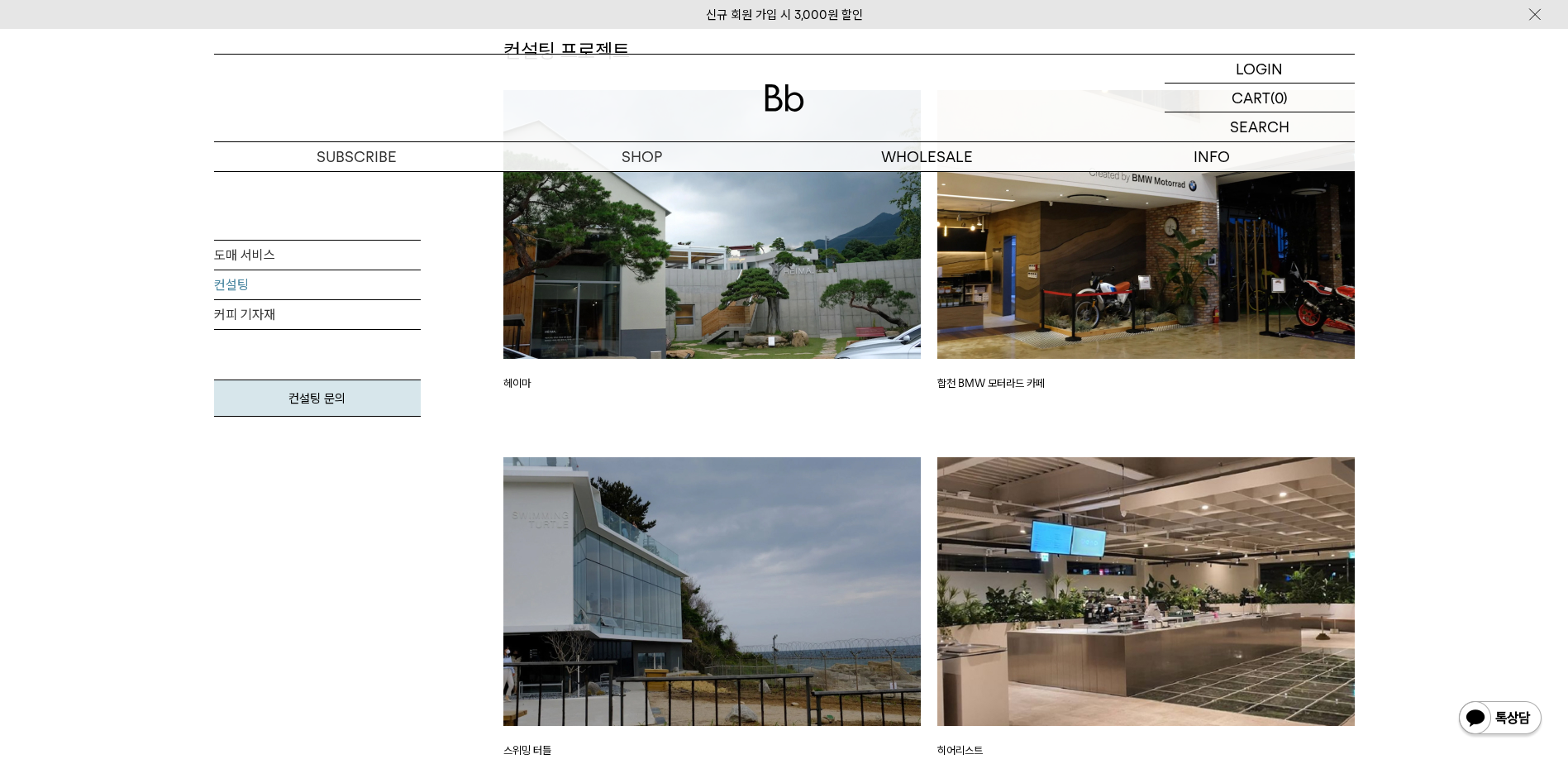
scroll to position [1780, 0]
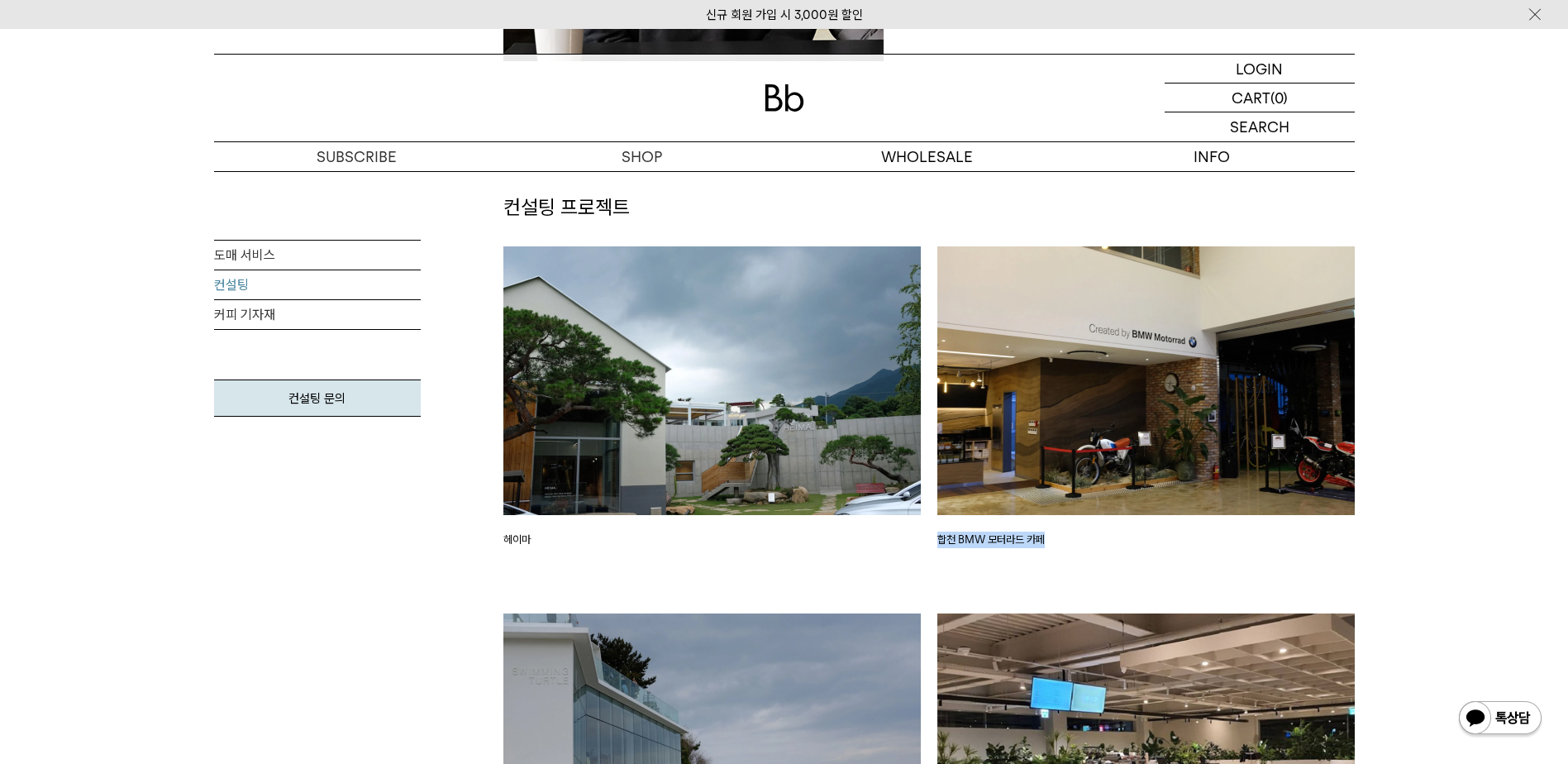
drag, startPoint x: 1107, startPoint y: 543, endPoint x: 936, endPoint y: 535, distance: 171.2
click at [936, 535] on div "합천 BMW 모터라드 카페" at bounding box center [1146, 430] width 434 height 368
drag, startPoint x: 936, startPoint y: 535, endPoint x: 869, endPoint y: 552, distance: 69.1
click at [869, 552] on div "헤이마" at bounding box center [712, 430] width 434 height 368
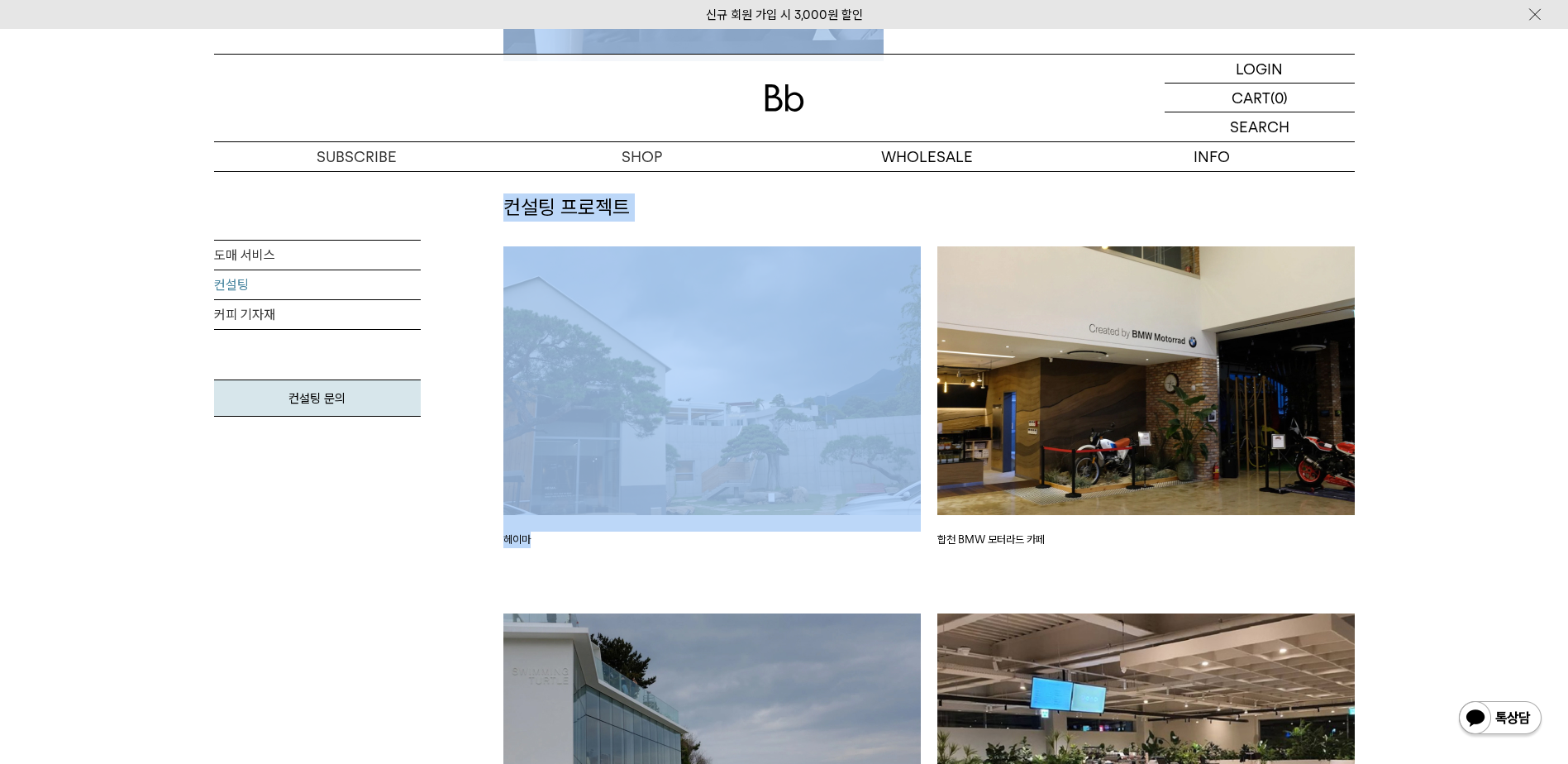
drag, startPoint x: 726, startPoint y: 552, endPoint x: 437, endPoint y: 575, distance: 289.9
drag, startPoint x: 437, startPoint y: 575, endPoint x: 838, endPoint y: 574, distance: 401.0
click at [838, 574] on div "헤이마" at bounding box center [712, 430] width 434 height 368
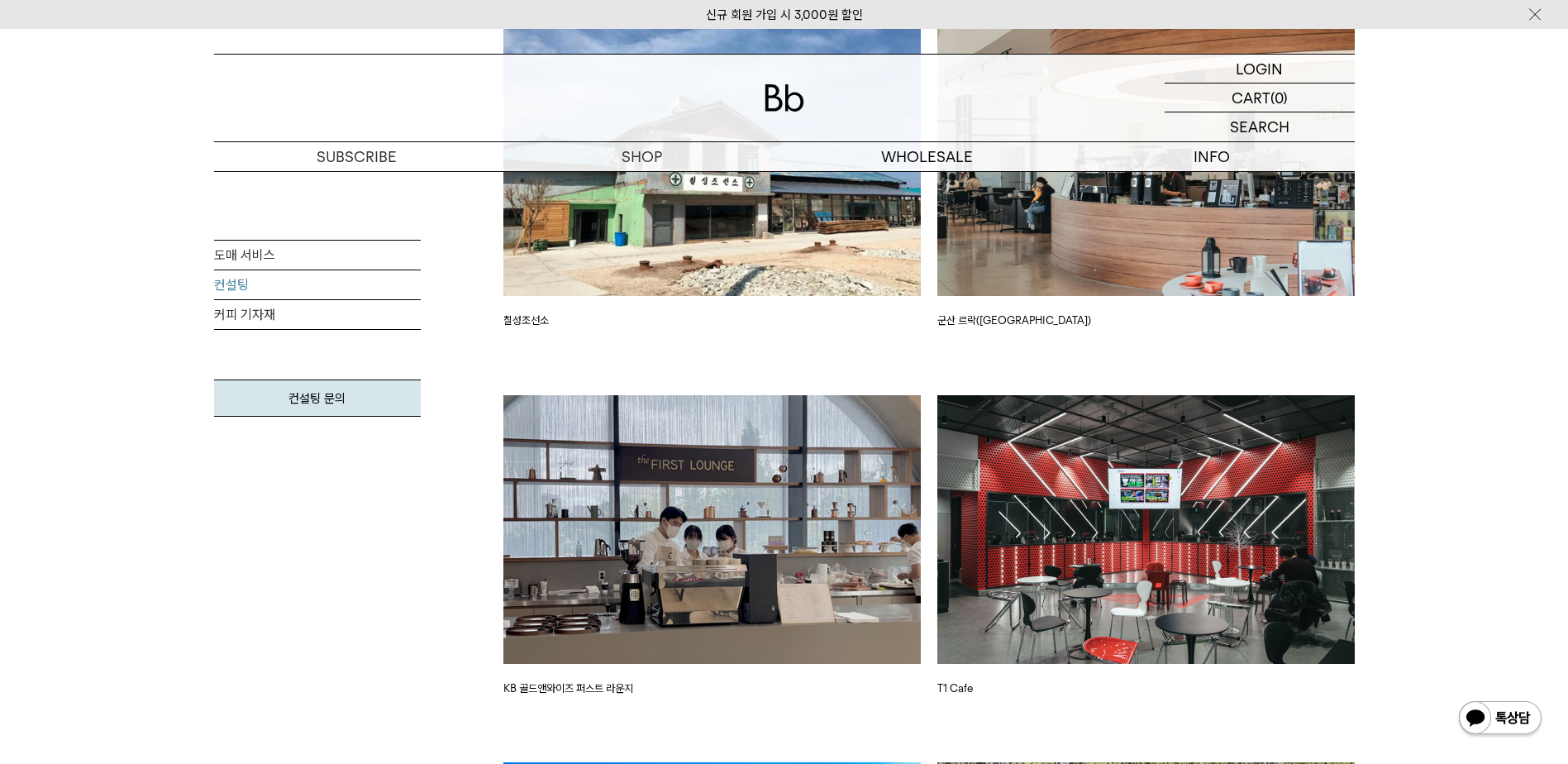
scroll to position [3224, 0]
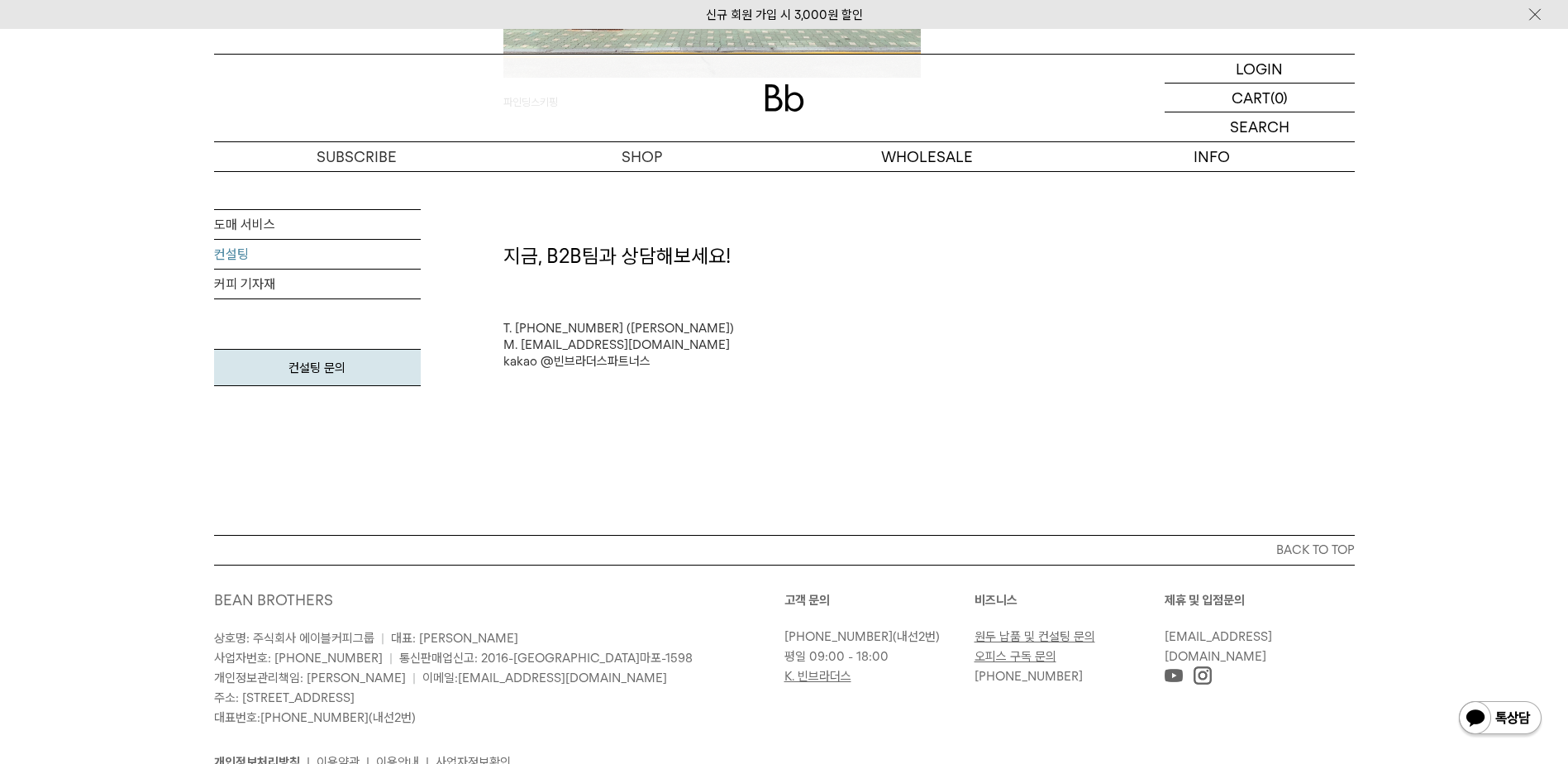
scroll to position [4342, 0]
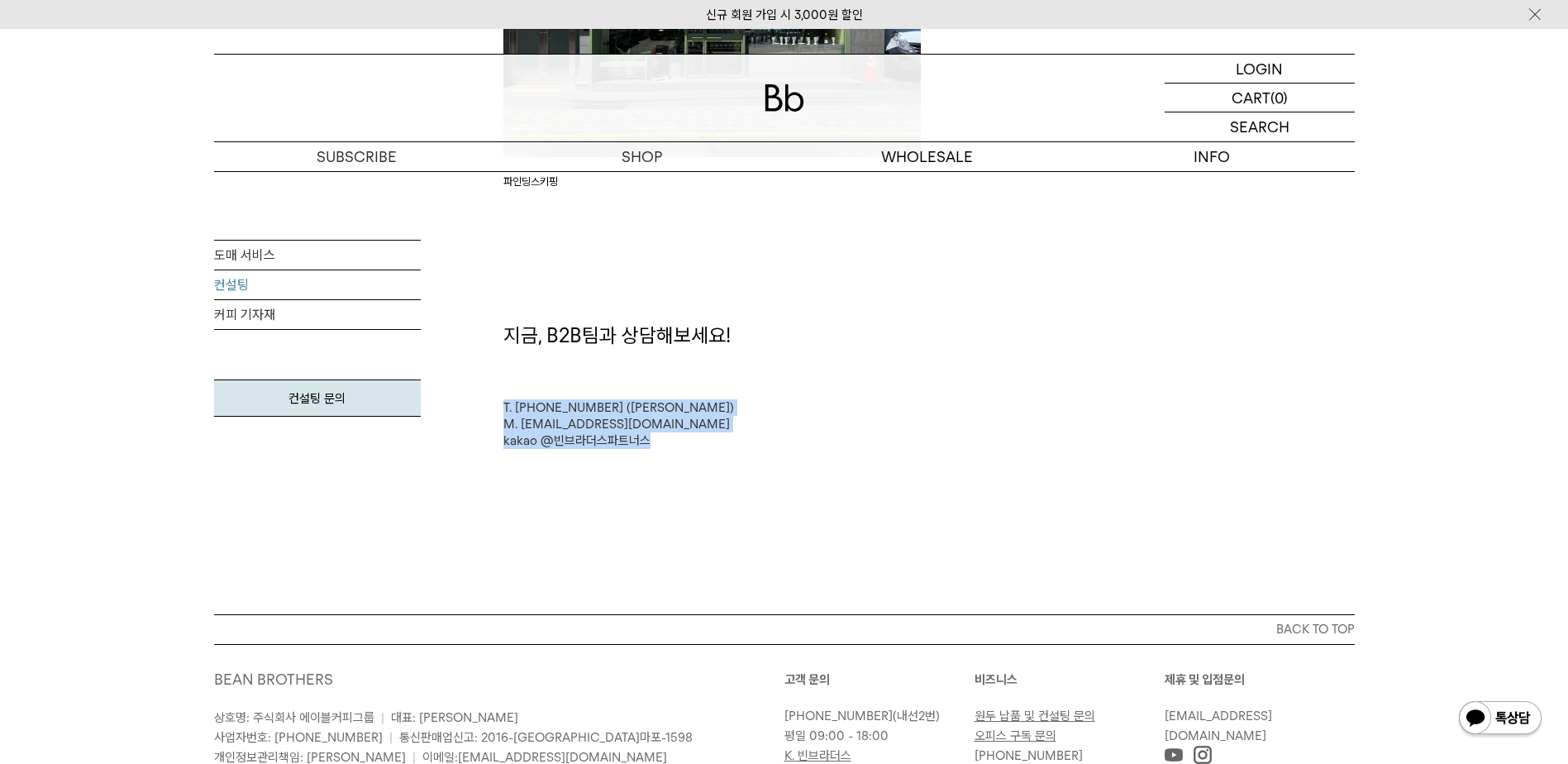
drag, startPoint x: 696, startPoint y: 448, endPoint x: 469, endPoint y: 393, distance: 233.6
drag, startPoint x: 469, startPoint y: 393, endPoint x: 824, endPoint y: 490, distance: 368.0
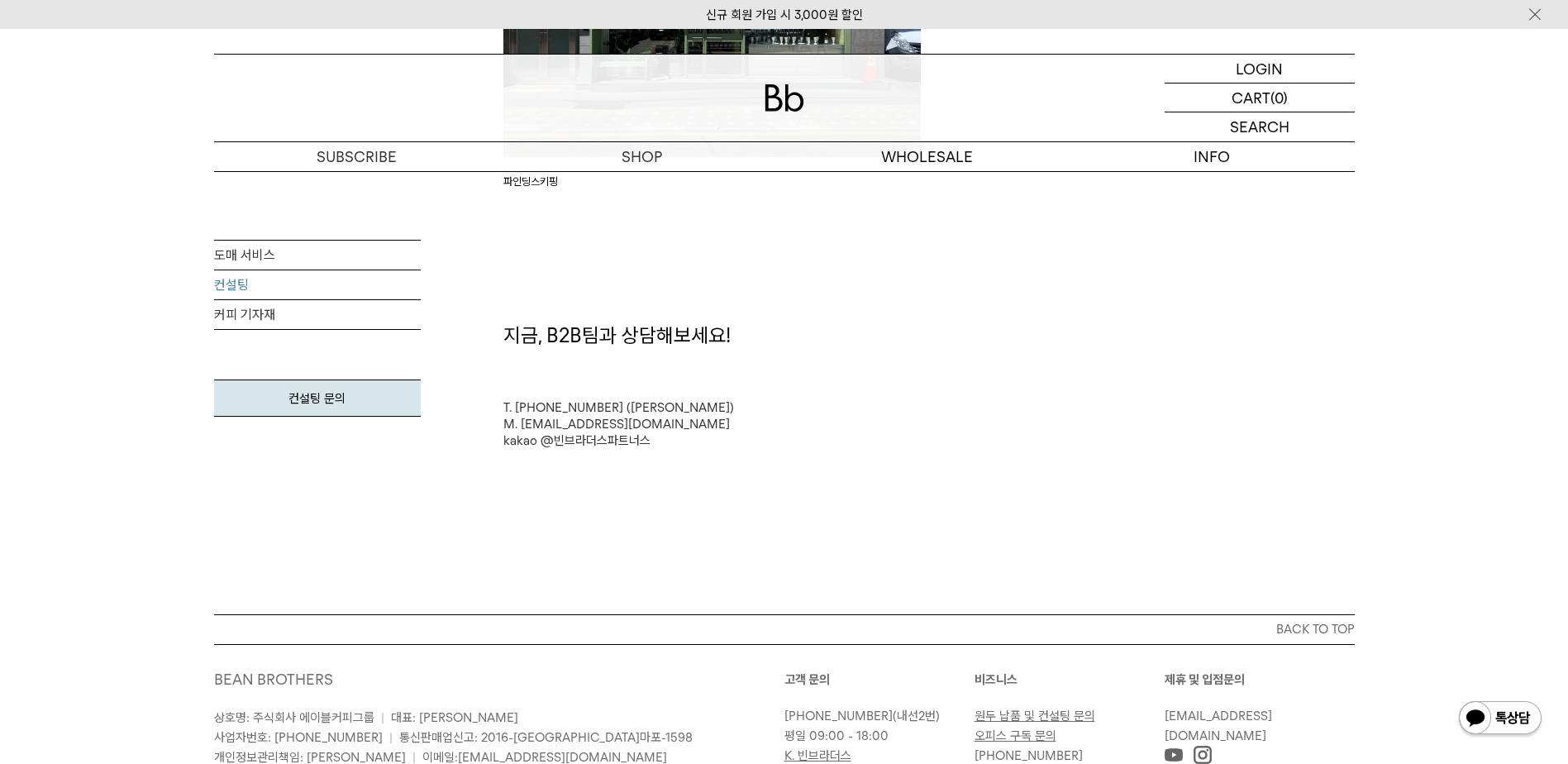
drag, startPoint x: 707, startPoint y: 398, endPoint x: 789, endPoint y: 448, distance: 96.0
click at [708, 399] on div "T. [PHONE_NUMBER] ([PERSON_NAME] 매니저) M. [EMAIL_ADDRESS][DOMAIN_NAME] kakao @빈브…" at bounding box center [929, 424] width 852 height 49
drag, startPoint x: 678, startPoint y: 412, endPoint x: 506, endPoint y: 406, distance: 172.1
click at [506, 406] on div "T. [PHONE_NUMBER] ([PERSON_NAME] 매니저) M. [EMAIL_ADDRESS][DOMAIN_NAME] kakao @빈브…" at bounding box center [929, 424] width 852 height 49
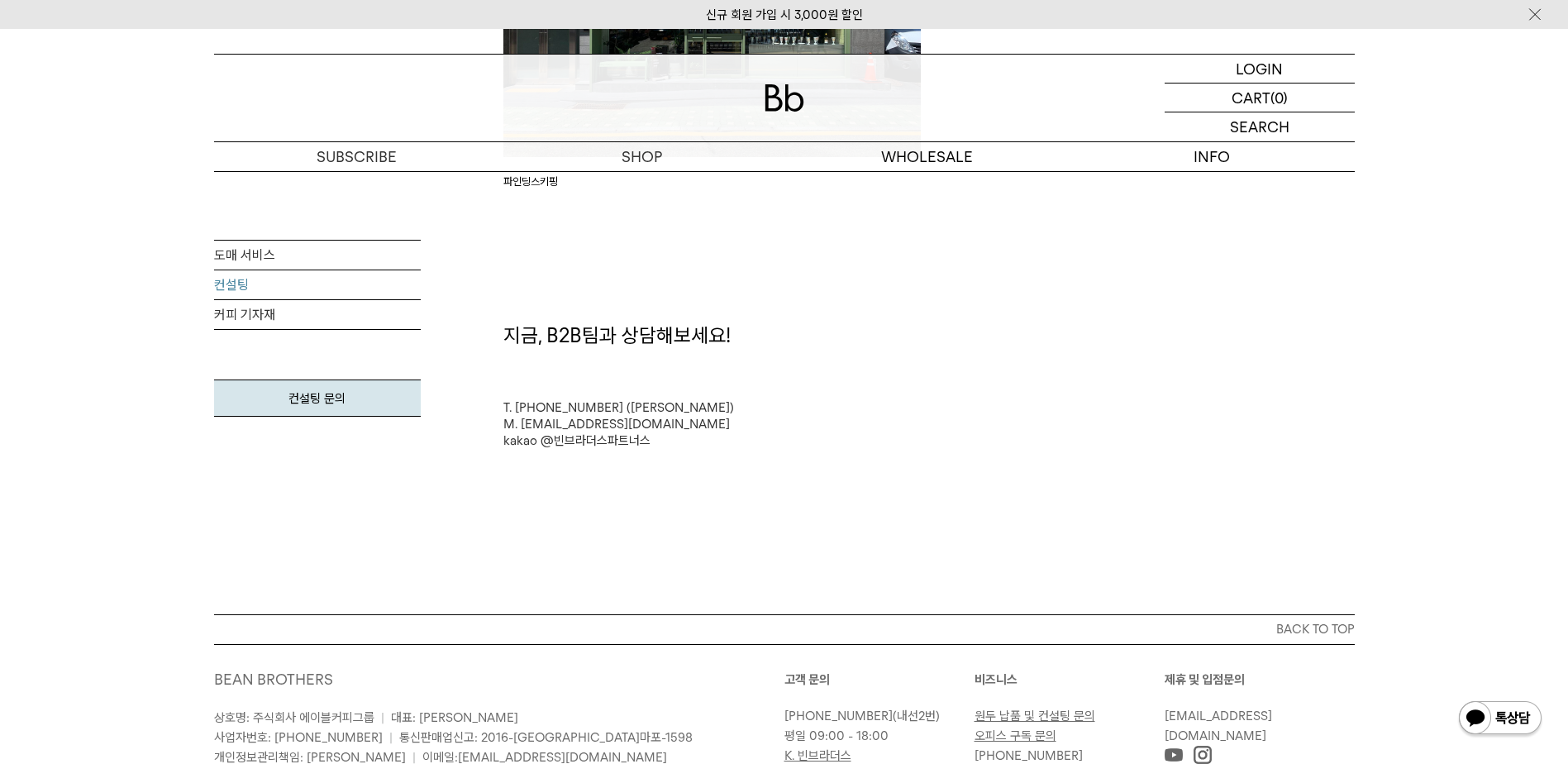
drag, startPoint x: 506, startPoint y: 406, endPoint x: 635, endPoint y: 359, distance: 137.3
click at [939, 421] on div "T. [PHONE_NUMBER] ([PERSON_NAME] 매니저) M. [EMAIL_ADDRESS][DOMAIN_NAME] kakao @빈브…" at bounding box center [929, 424] width 852 height 49
click at [1055, 368] on div "지금, B2B팀과 상담해보세요! T. [PHONE_NUMBER] ([PERSON_NAME] 매니저) M. [EMAIL_ADDRESS][DOMA…" at bounding box center [930, 385] width 868 height 127
